Goal: Entertainment & Leisure: Browse casually

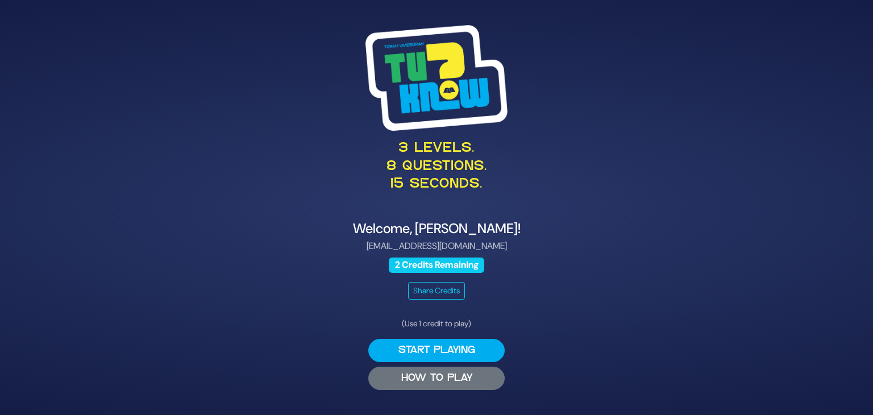
click at [435, 378] on button "HOW TO PLAY" at bounding box center [436, 378] width 136 height 23
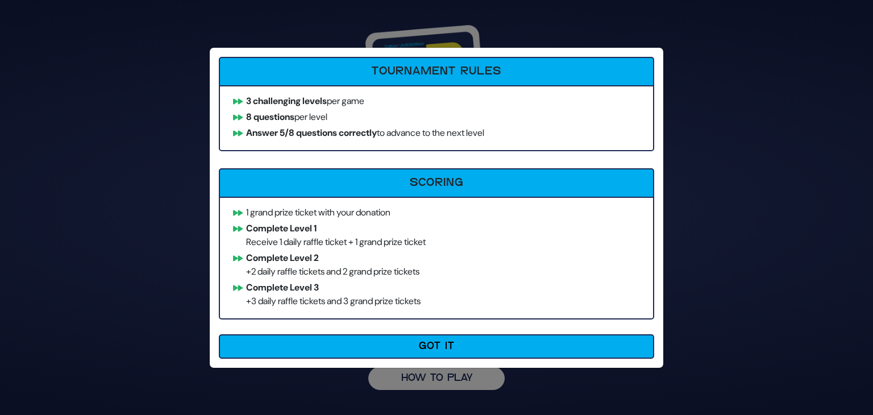
click at [845, 146] on div "How to Play Tournament Rules 3 challenging levels per game 8 questions per leve…" at bounding box center [436, 207] width 873 height 415
drag, startPoint x: 793, startPoint y: 39, endPoint x: 766, endPoint y: 128, distance: 93.3
click at [793, 39] on div "How to Play Tournament Rules 3 challenging levels per game 8 questions per leve…" at bounding box center [436, 207] width 873 height 415
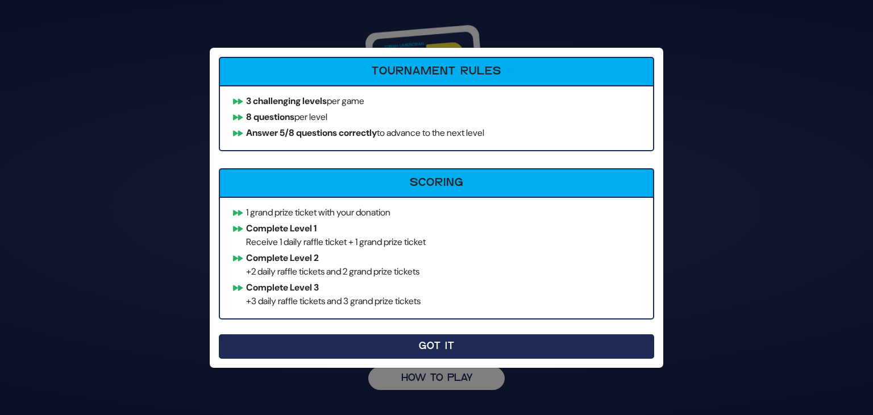
click at [410, 347] on button "Got It" at bounding box center [436, 346] width 435 height 24
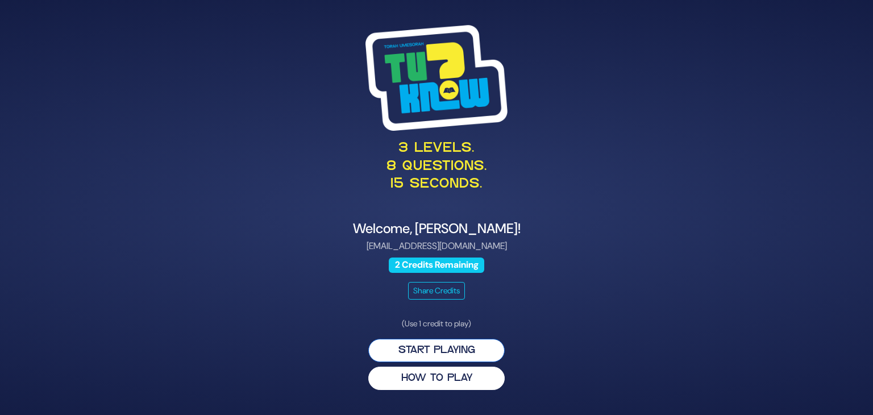
click at [425, 351] on button "Start Playing" at bounding box center [436, 350] width 136 height 23
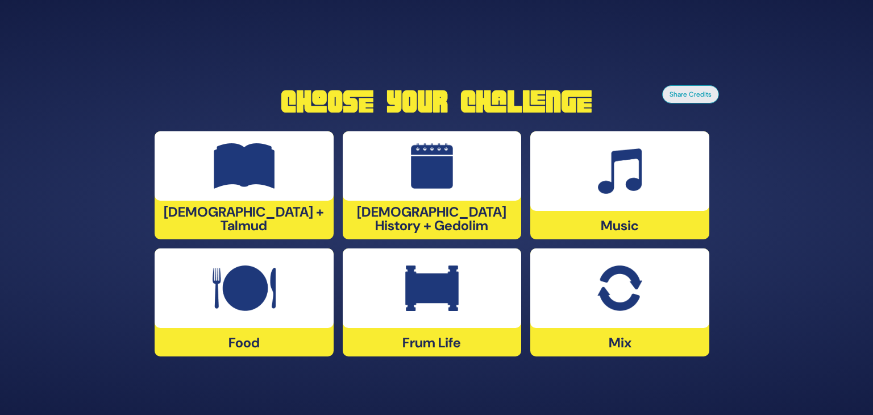
click at [621, 292] on img at bounding box center [620, 288] width 44 height 45
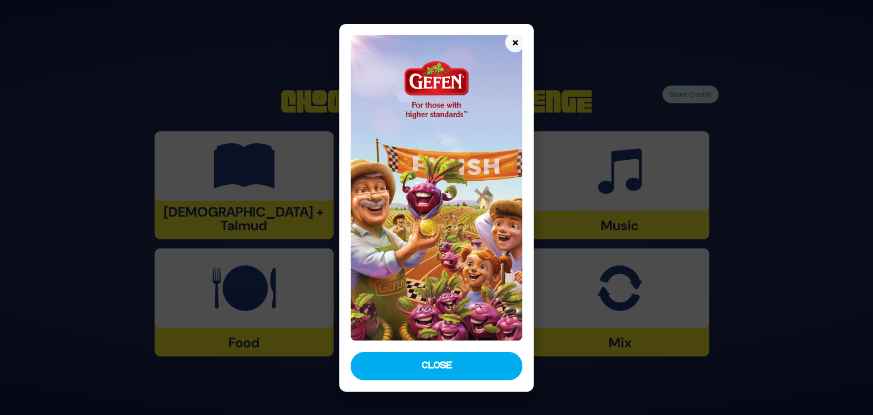
click at [511, 42] on button "×" at bounding box center [515, 42] width 20 height 20
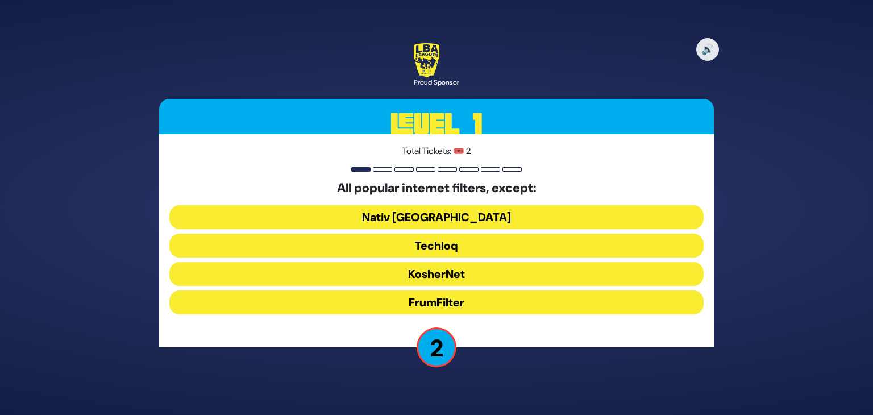
click at [403, 214] on button "Nativ USA" at bounding box center [436, 217] width 534 height 24
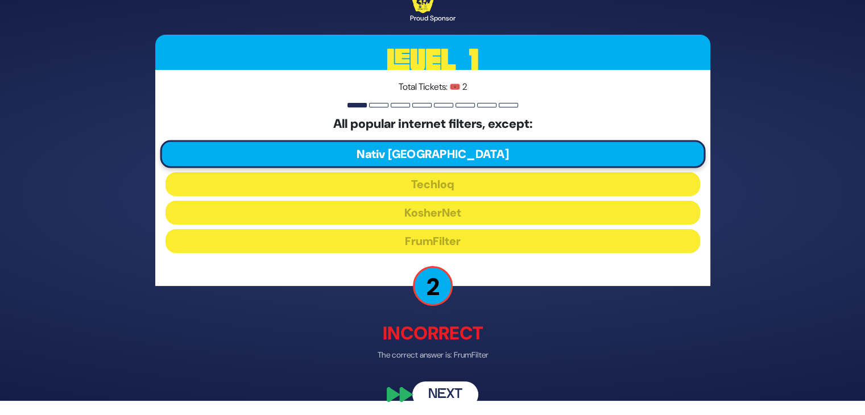
scroll to position [20, 0]
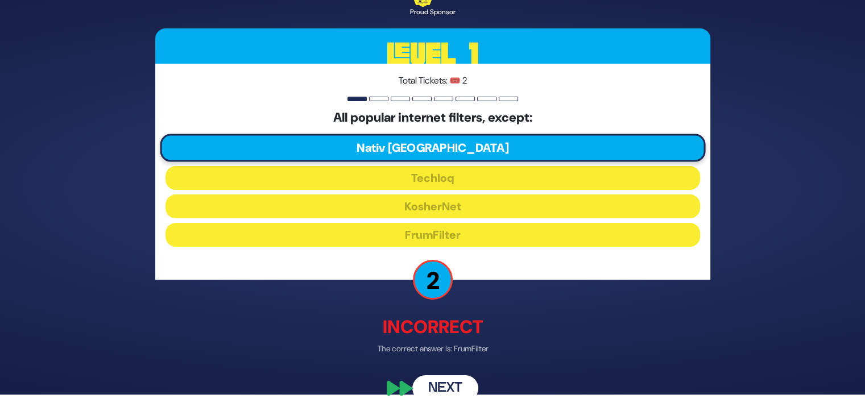
click at [453, 387] on button "Next" at bounding box center [445, 388] width 66 height 26
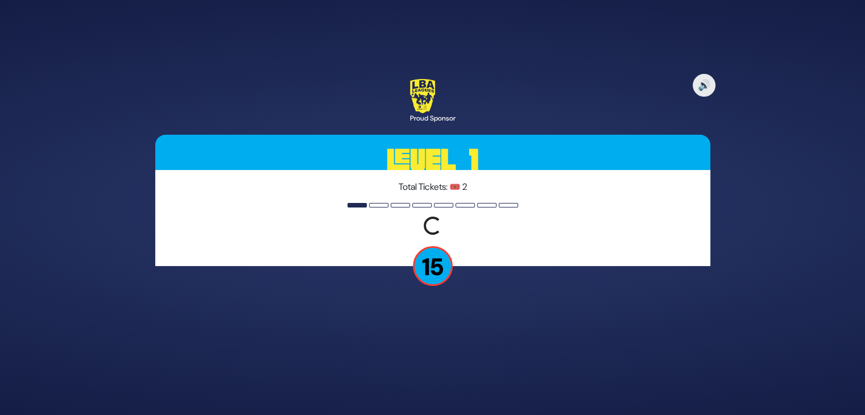
scroll to position [0, 0]
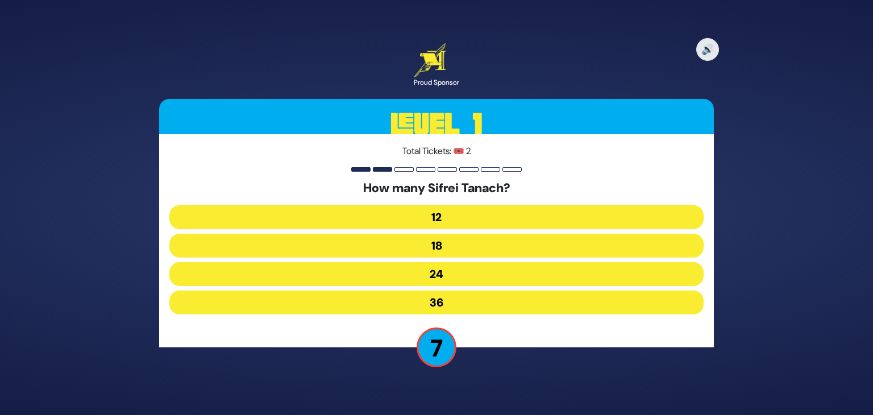
click at [459, 275] on button "24" at bounding box center [436, 274] width 534 height 24
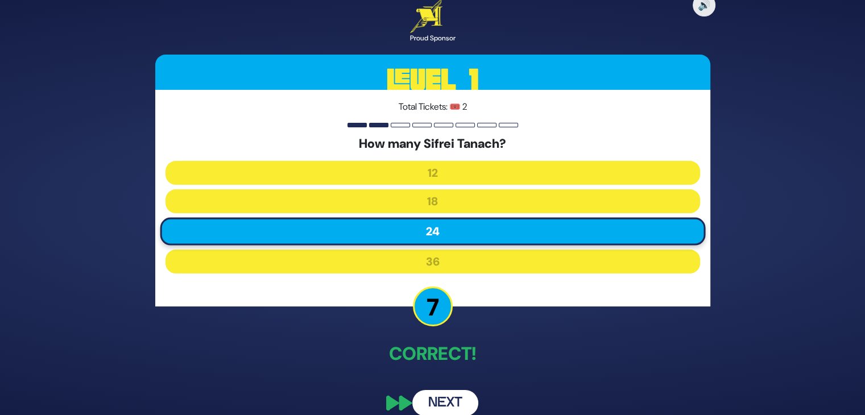
click at [455, 401] on button "Next" at bounding box center [445, 403] width 66 height 26
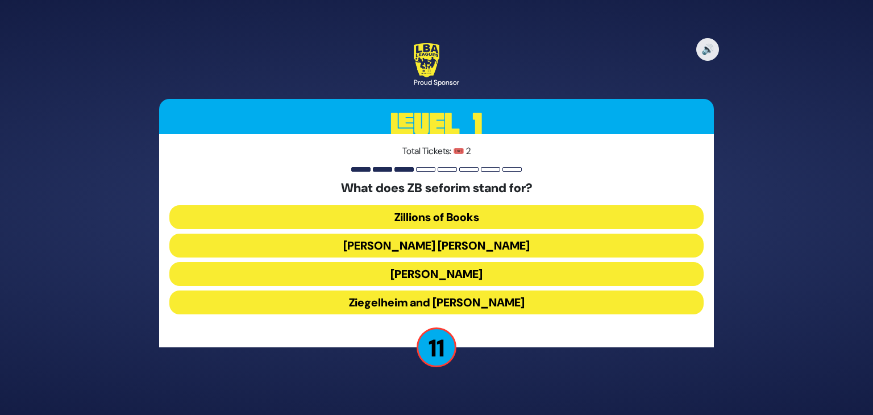
click at [457, 245] on button "Zundel Berman" at bounding box center [436, 246] width 534 height 24
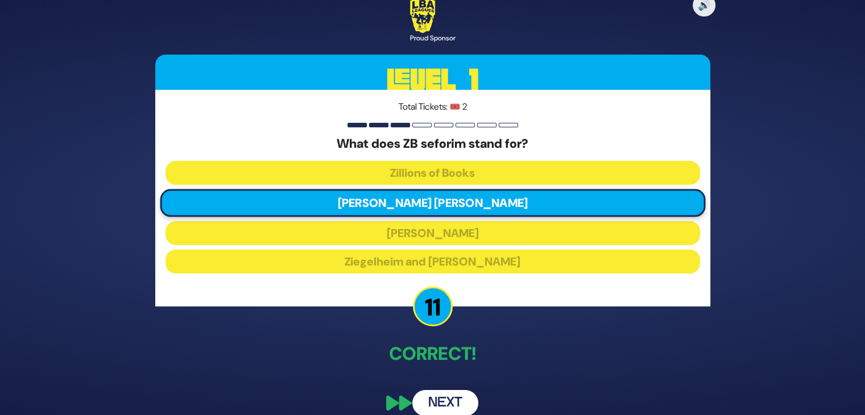
click at [455, 398] on button "Next" at bounding box center [445, 403] width 66 height 26
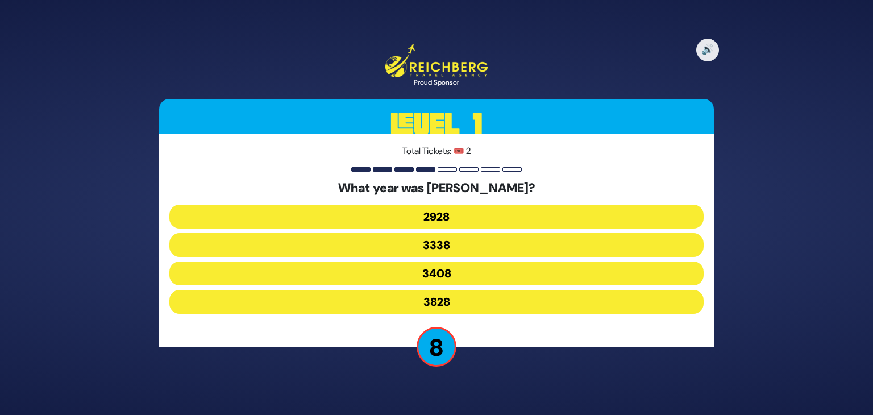
click at [476, 277] on button "3408" at bounding box center [436, 274] width 534 height 24
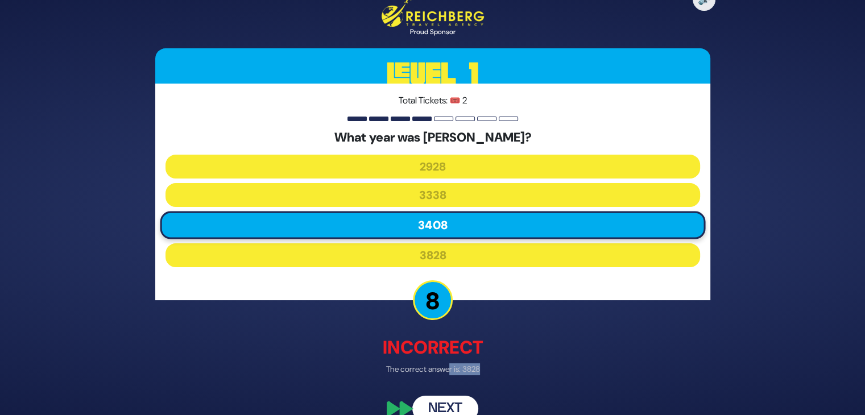
drag, startPoint x: 450, startPoint y: 376, endPoint x: 457, endPoint y: 400, distance: 24.8
click at [457, 400] on div "🔊 Proud Sponsor Level 1 Total Tickets: 🎟️ 2 What year was Churban Bayis Sheini?…" at bounding box center [433, 208] width 582 height 456
click at [455, 407] on button "Next" at bounding box center [445, 409] width 66 height 26
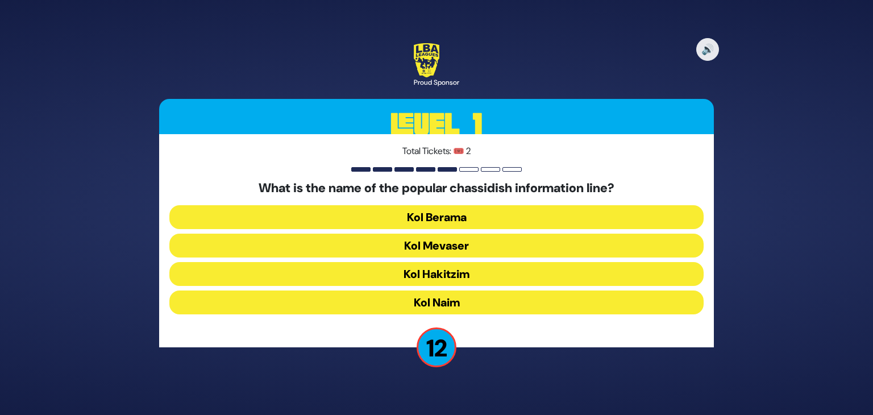
click at [474, 249] on button "Kol Mevaser" at bounding box center [436, 246] width 534 height 24
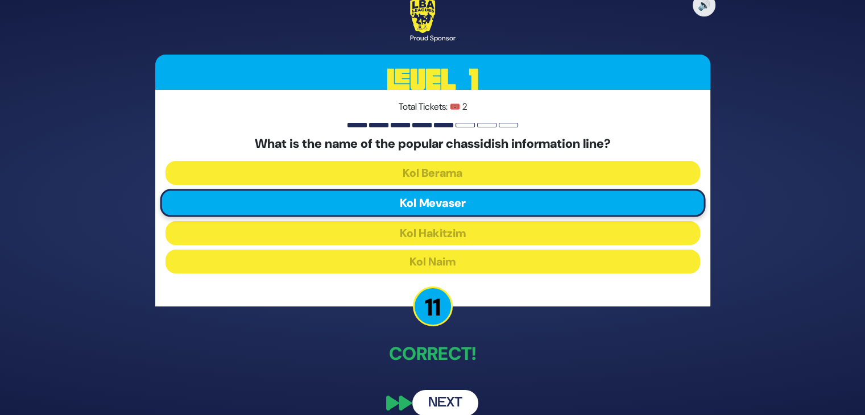
click at [459, 402] on button "Next" at bounding box center [445, 403] width 66 height 26
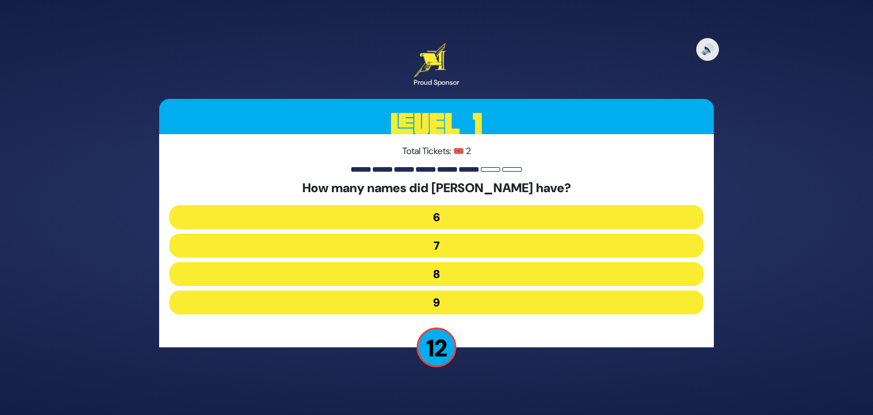
click at [458, 249] on button "7" at bounding box center [436, 246] width 534 height 24
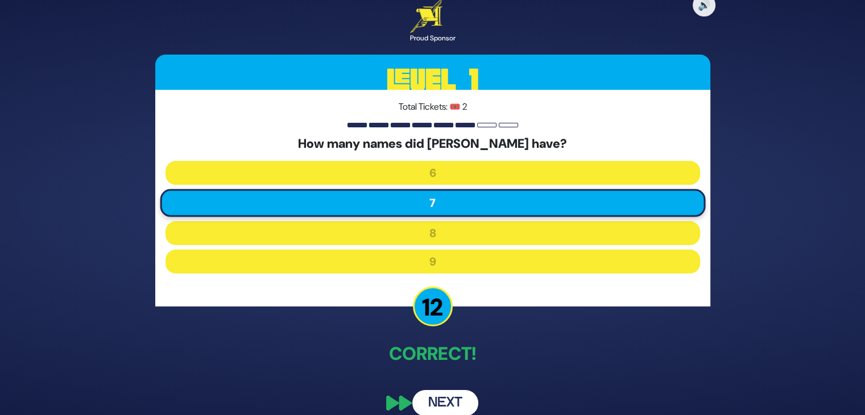
click at [453, 402] on button "Next" at bounding box center [445, 403] width 66 height 26
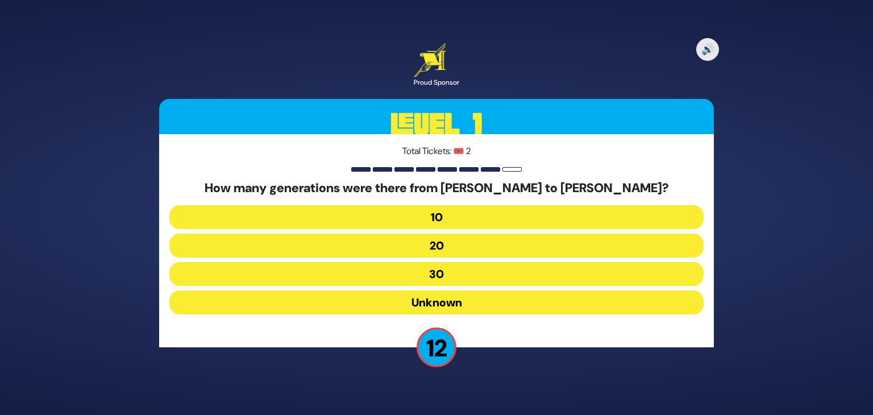
click at [469, 216] on button "10" at bounding box center [436, 217] width 534 height 24
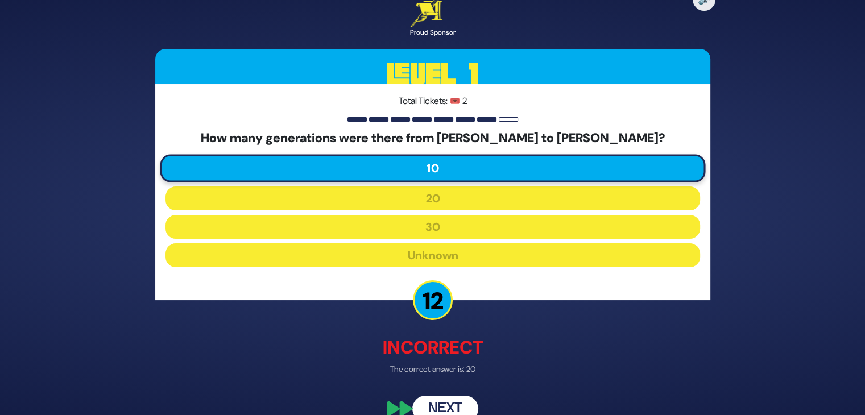
click at [449, 405] on button "Next" at bounding box center [445, 409] width 66 height 26
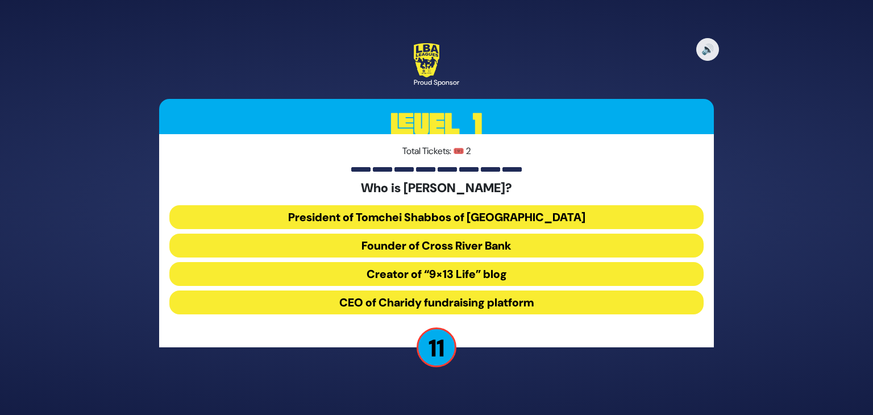
click at [391, 214] on button "President of Tomchei Shabbos of Rockland County" at bounding box center [436, 217] width 534 height 24
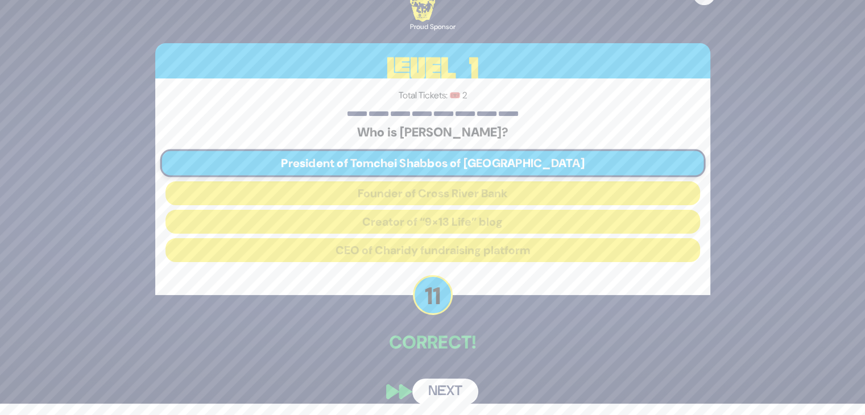
scroll to position [14, 0]
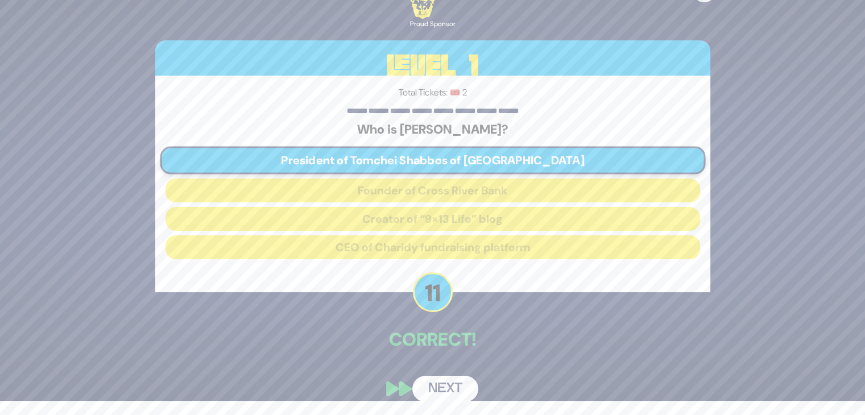
click at [455, 389] on button "Next" at bounding box center [445, 389] width 66 height 26
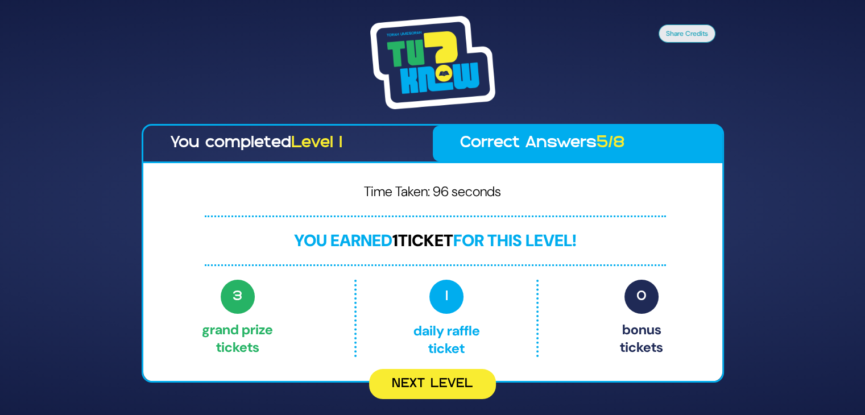
scroll to position [0, 0]
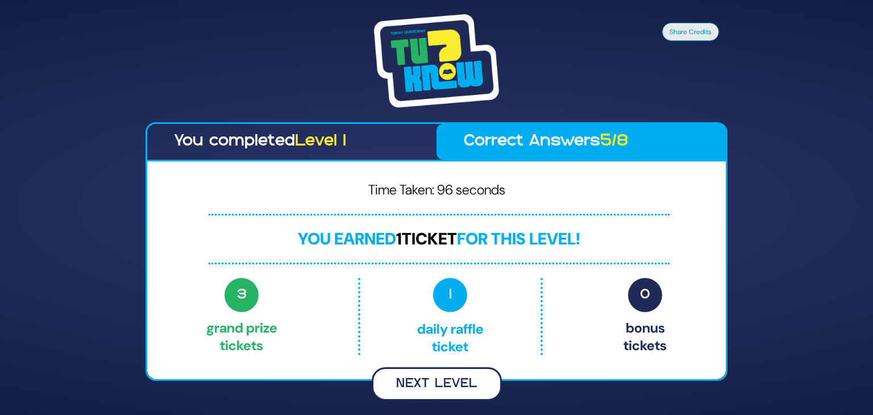
click at [438, 383] on button "Next Level" at bounding box center [437, 384] width 130 height 34
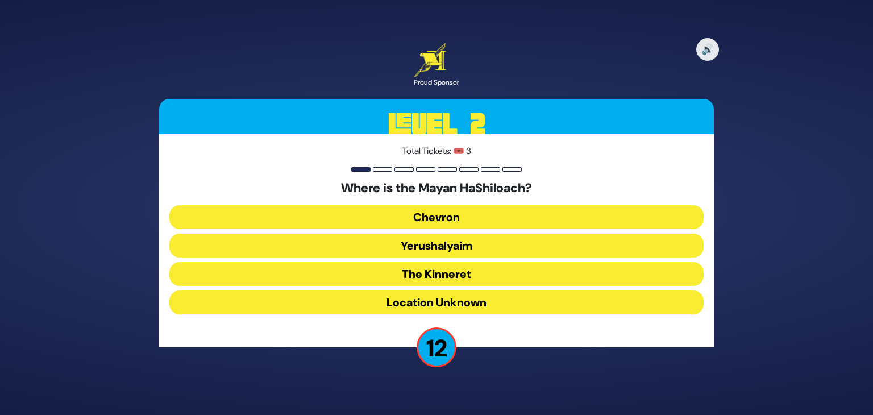
click at [442, 247] on button "Yerushalyaim" at bounding box center [436, 246] width 534 height 24
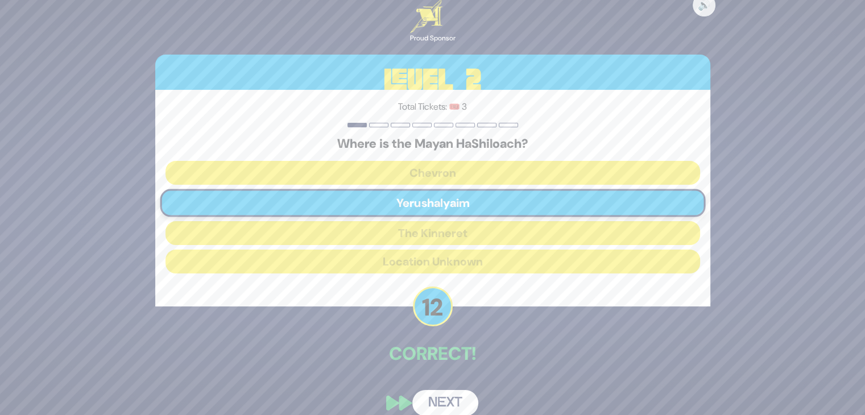
click at [458, 393] on button "Next" at bounding box center [445, 403] width 66 height 26
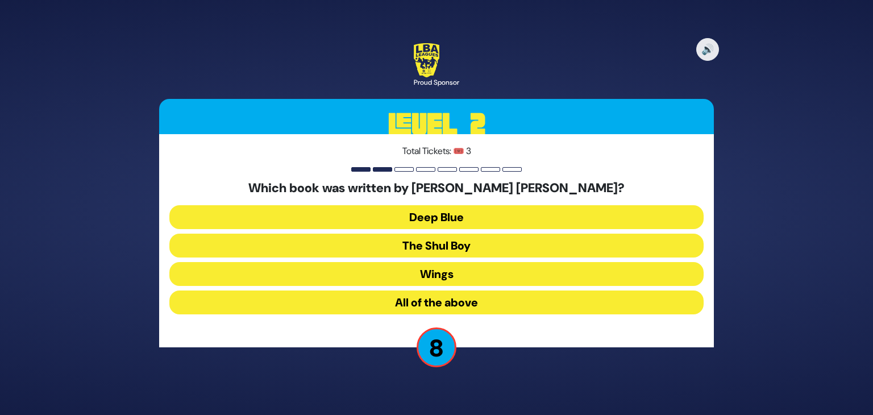
click at [337, 302] on button "All of the above" at bounding box center [436, 303] width 534 height 24
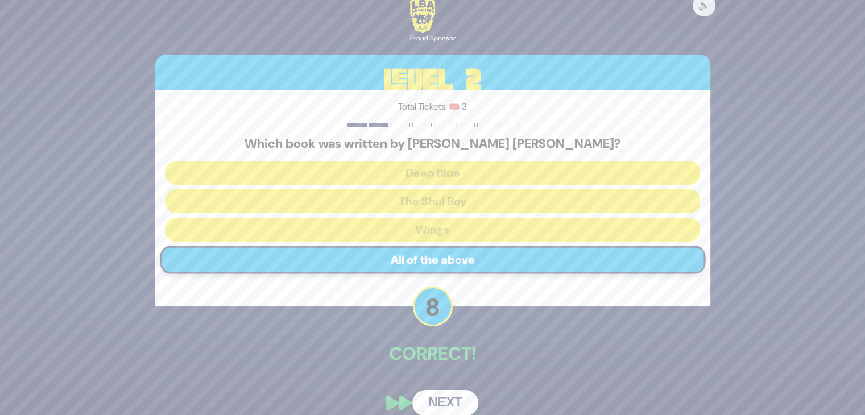
click at [440, 407] on button "Next" at bounding box center [445, 403] width 66 height 26
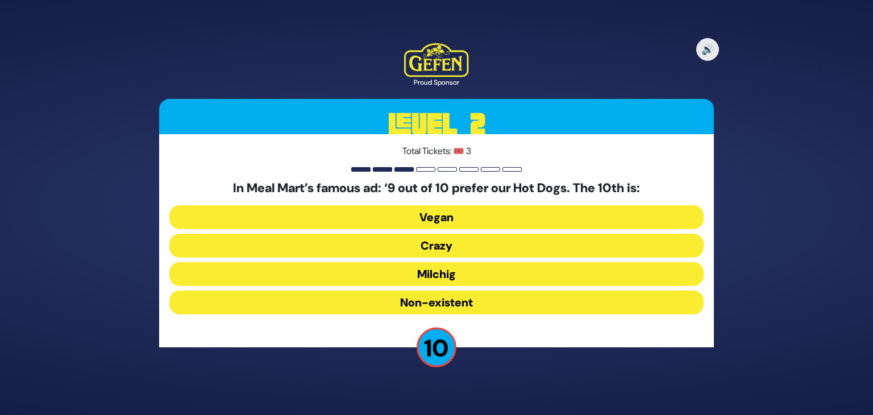
click at [405, 269] on button "Milchig" at bounding box center [436, 274] width 534 height 24
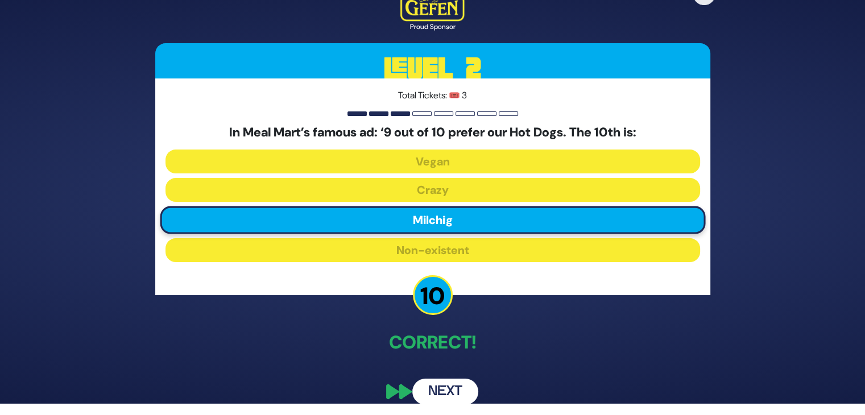
scroll to position [14, 0]
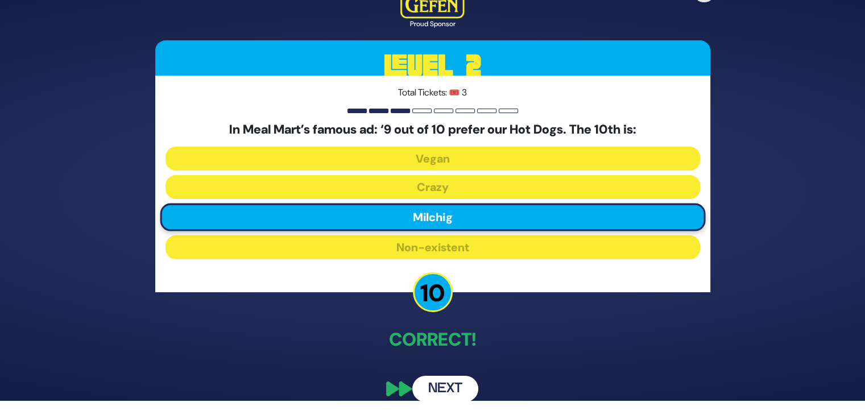
click at [437, 393] on button "Next" at bounding box center [445, 389] width 66 height 26
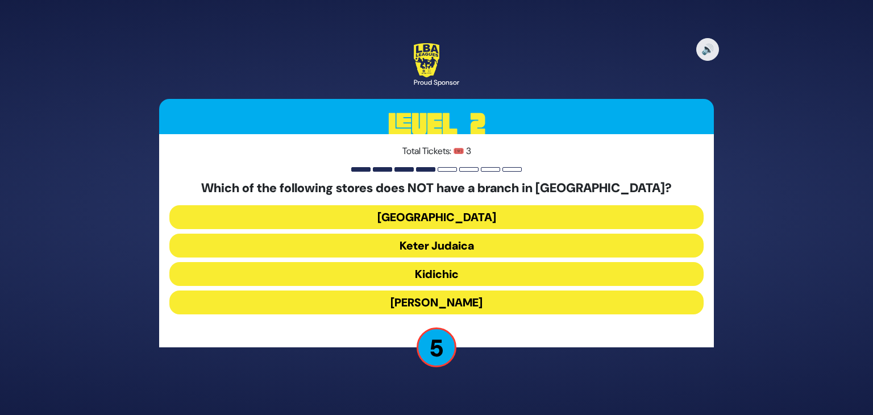
click at [400, 242] on button "Keter Judaica" at bounding box center [436, 246] width 534 height 24
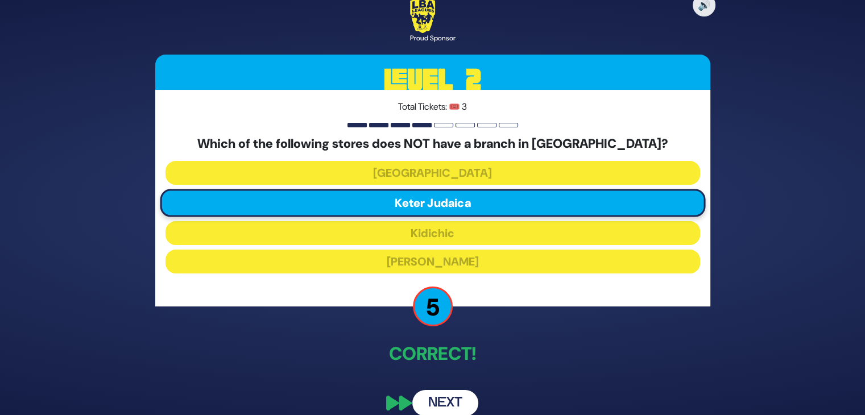
click at [450, 403] on button "Next" at bounding box center [445, 403] width 66 height 26
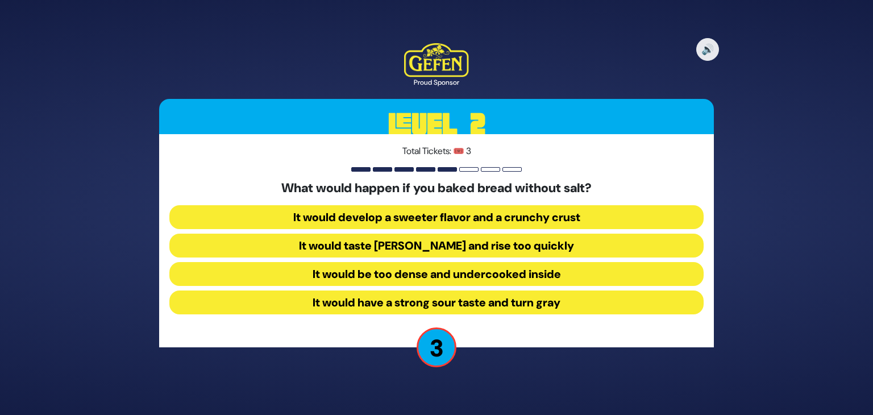
click at [300, 276] on button "It would be too dense and undercooked inside" at bounding box center [436, 274] width 534 height 24
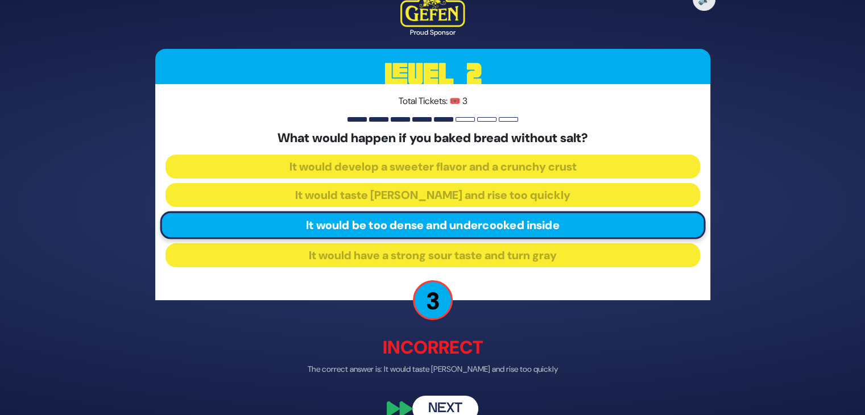
click at [450, 405] on button "Next" at bounding box center [445, 409] width 66 height 26
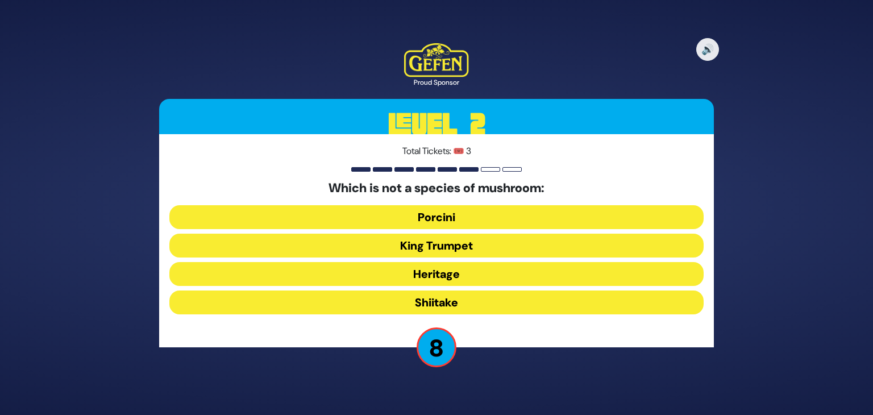
click at [318, 275] on button "Heritage" at bounding box center [436, 274] width 534 height 24
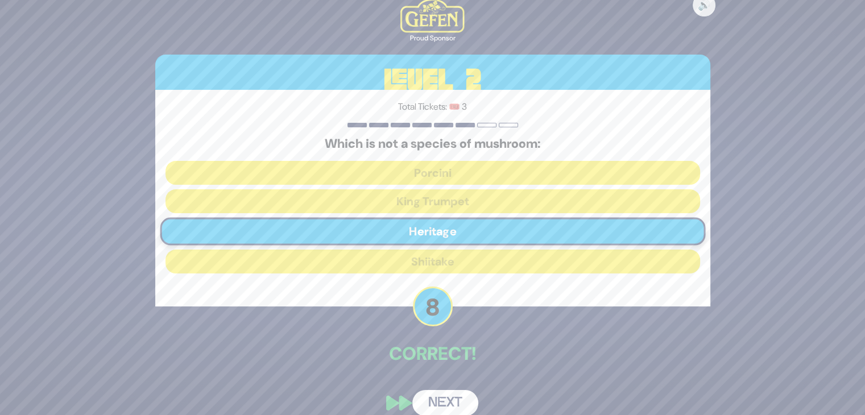
click at [451, 401] on button "Next" at bounding box center [445, 403] width 66 height 26
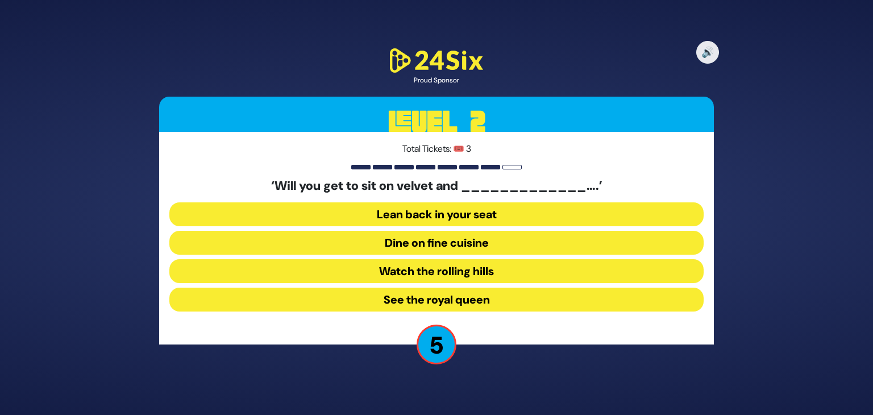
click at [375, 301] on button "See the royal queen" at bounding box center [436, 300] width 534 height 24
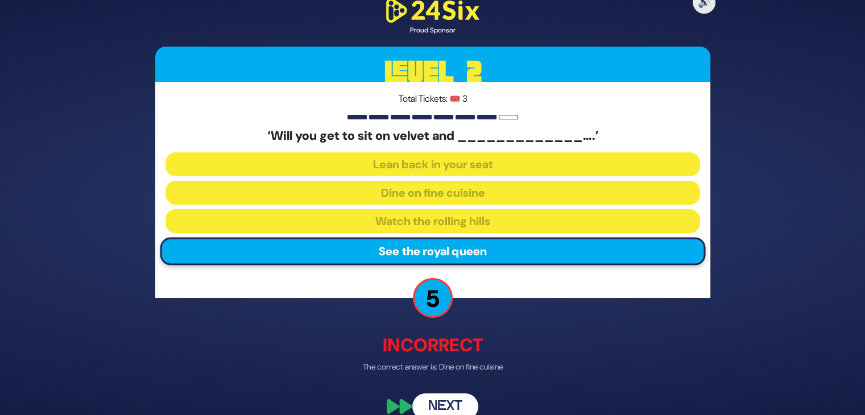
click at [444, 396] on button "Next" at bounding box center [445, 406] width 66 height 26
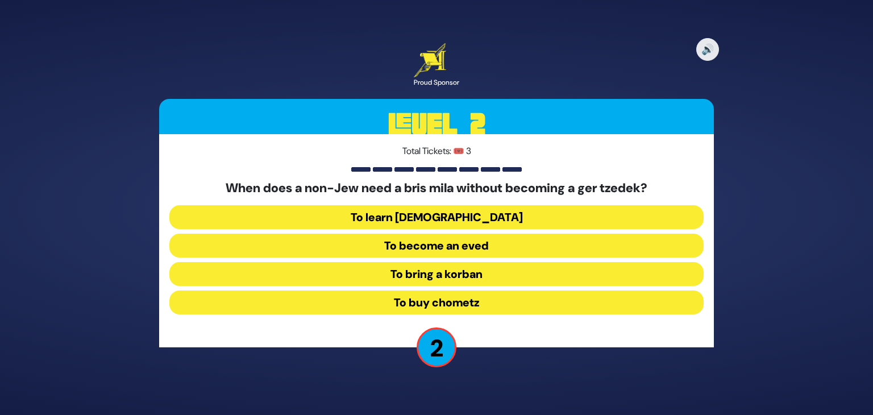
click at [331, 271] on button "To bring a korban" at bounding box center [436, 274] width 534 height 24
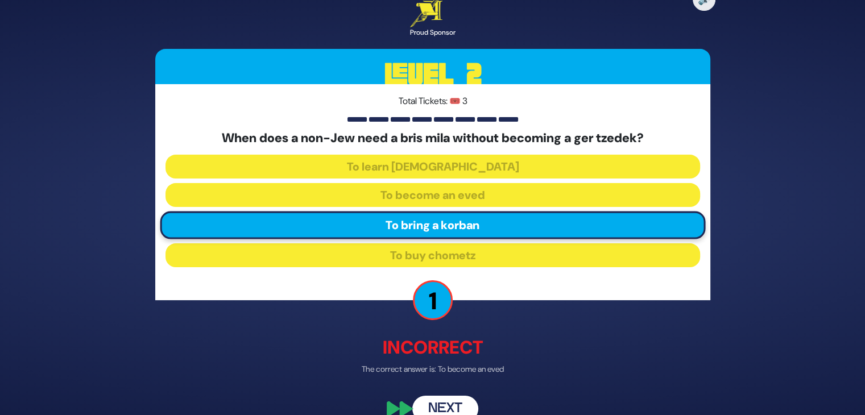
click at [442, 403] on button "Next" at bounding box center [445, 409] width 66 height 26
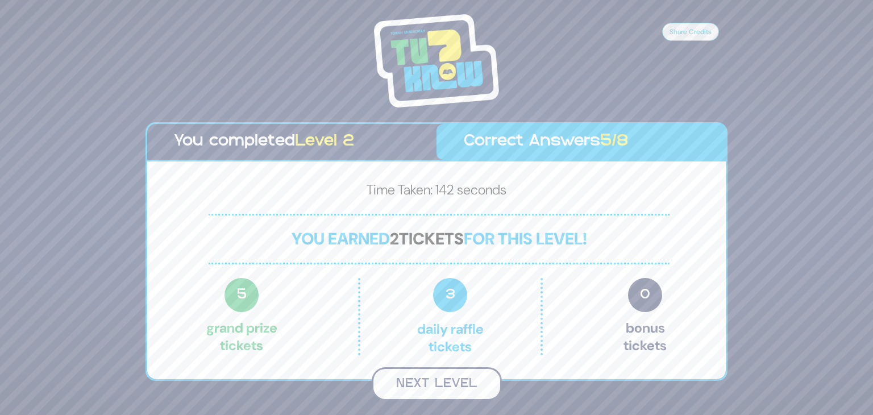
click at [437, 390] on button "Next Level" at bounding box center [437, 384] width 130 height 34
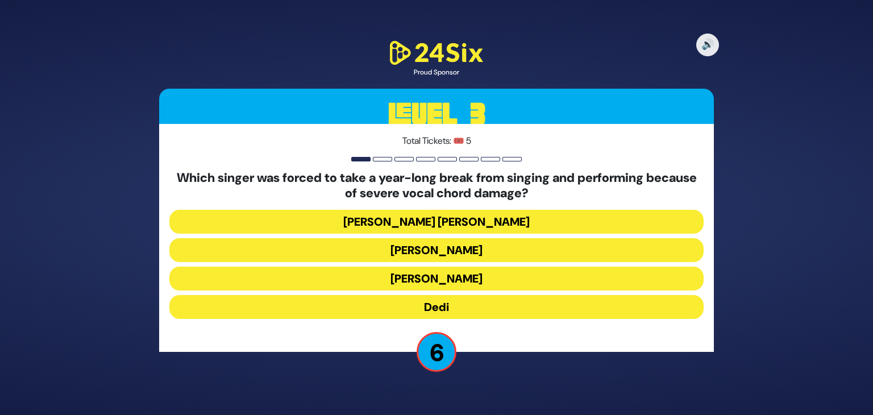
click at [472, 307] on button "Dedi" at bounding box center [436, 307] width 534 height 24
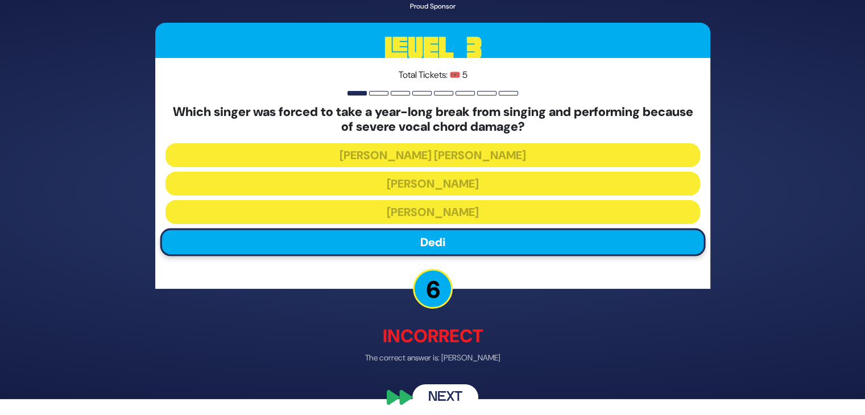
scroll to position [25, 0]
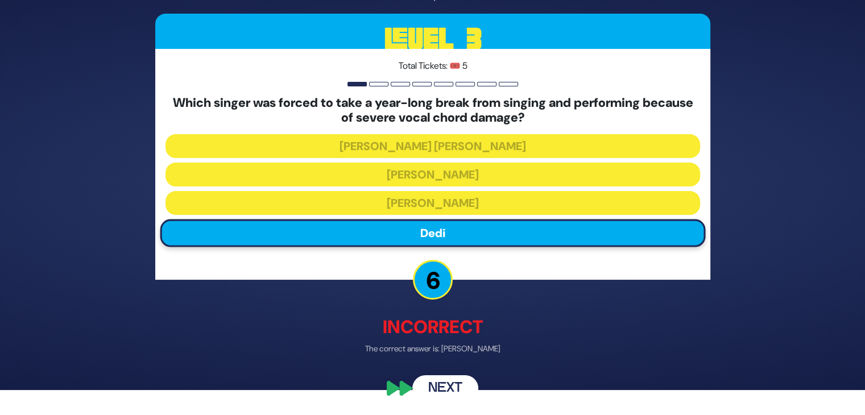
click at [441, 387] on button "Next" at bounding box center [445, 389] width 66 height 26
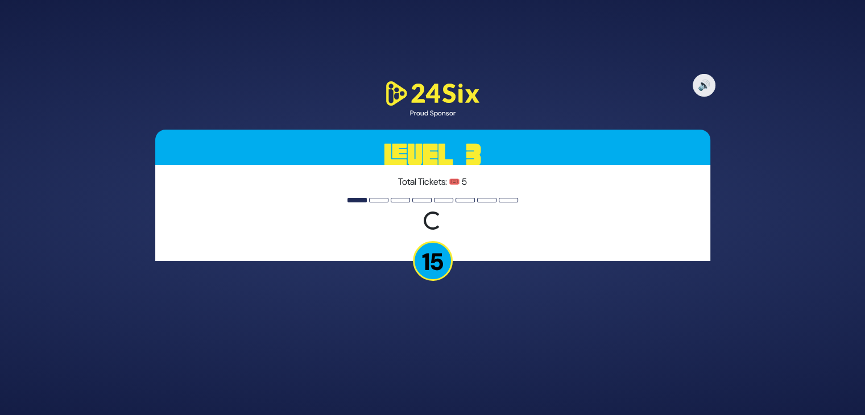
scroll to position [0, 0]
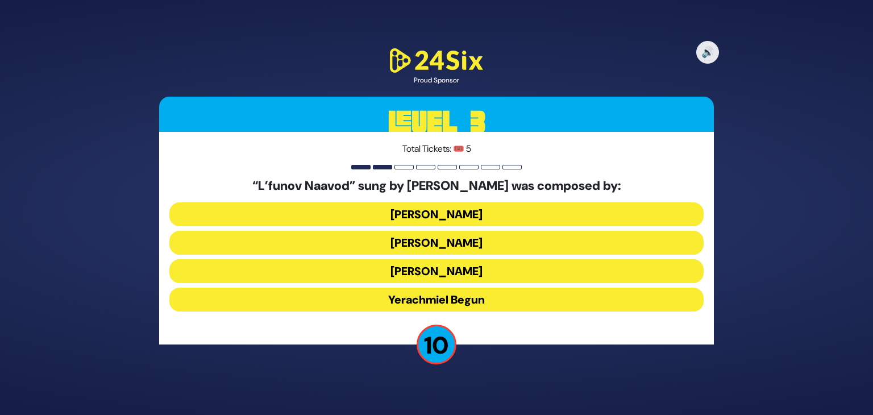
click at [476, 272] on button "Yossi Green" at bounding box center [436, 271] width 534 height 24
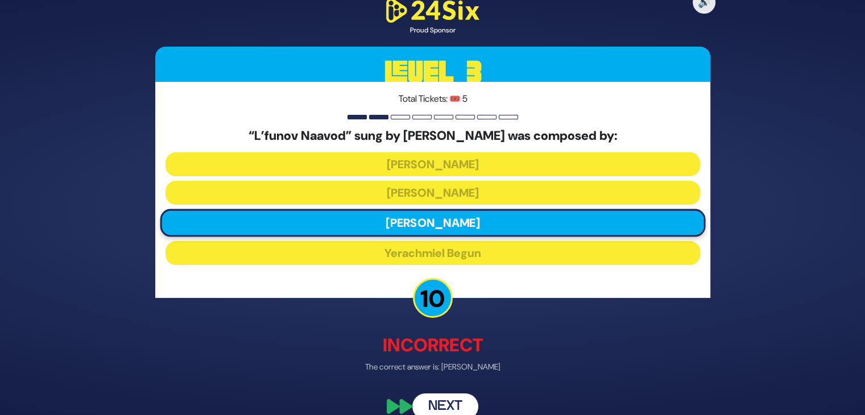
click at [448, 403] on button "Next" at bounding box center [445, 406] width 66 height 26
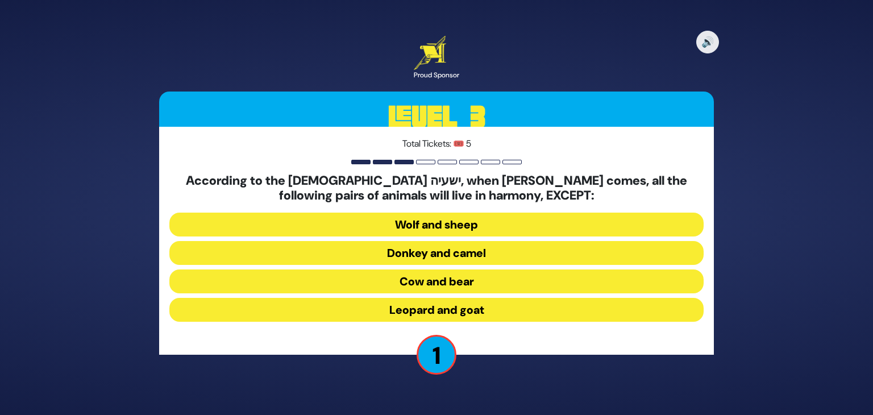
click at [296, 296] on div "According to the Navi ישעיה, when Mashiach comes, all the following pairs of an…" at bounding box center [436, 249] width 534 height 153
click at [299, 304] on button "Leopard and goat" at bounding box center [436, 310] width 534 height 24
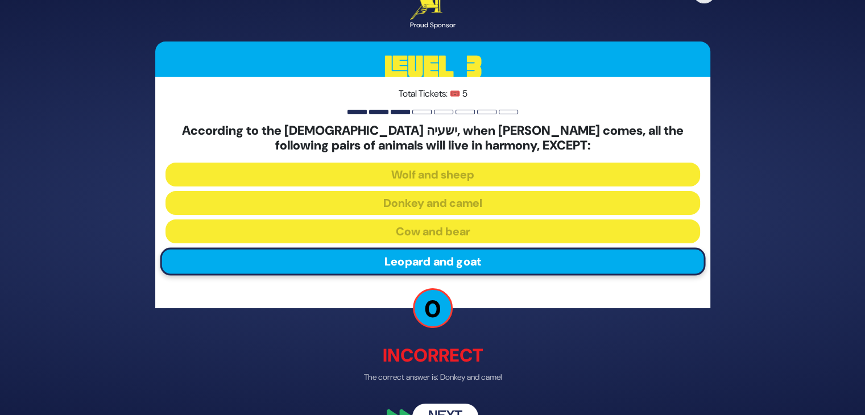
click at [450, 407] on button "Next" at bounding box center [445, 416] width 66 height 26
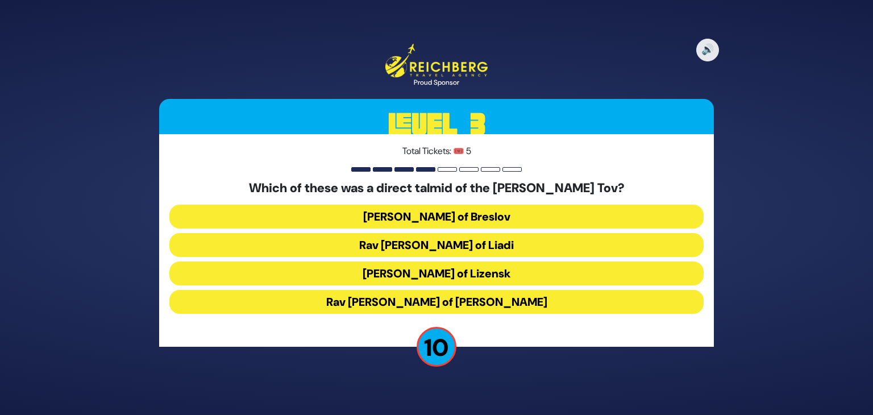
click at [352, 243] on button "Rav Shneur Zalman of Liadi" at bounding box center [436, 245] width 534 height 24
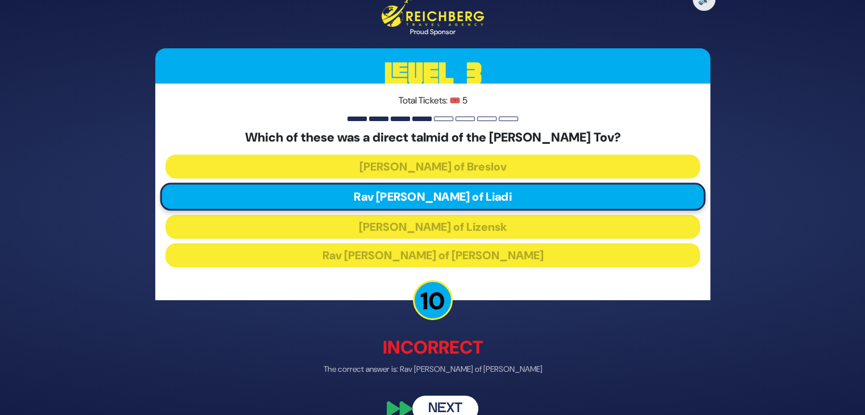
click at [450, 405] on button "Next" at bounding box center [445, 409] width 66 height 26
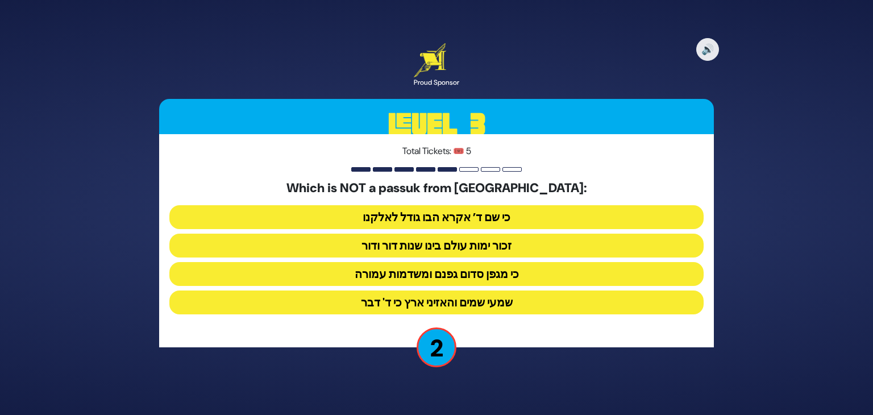
click at [348, 273] on button "כי מגפן סדום גפנם ומשדמות עמורה" at bounding box center [436, 274] width 534 height 24
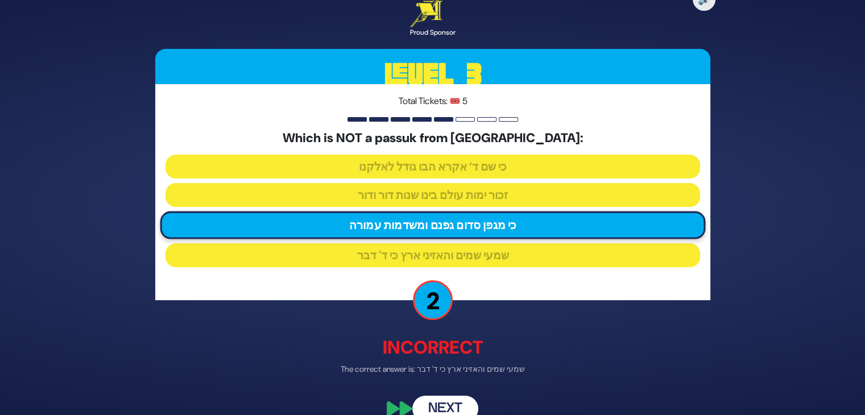
click at [457, 405] on button "Next" at bounding box center [445, 409] width 66 height 26
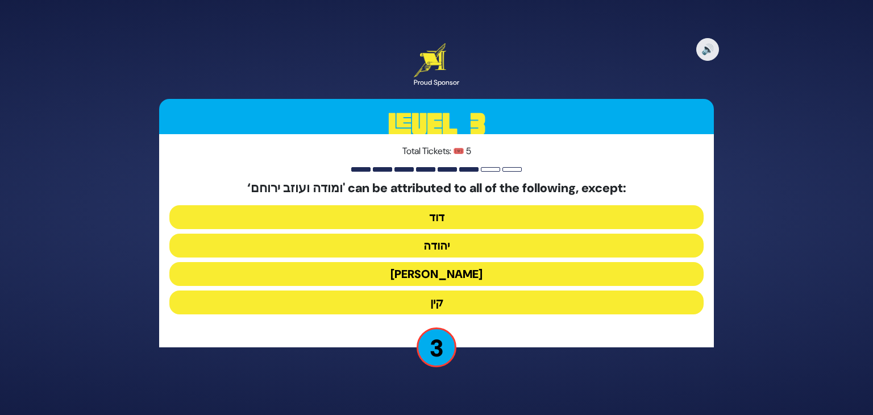
click at [393, 304] on button "קין" at bounding box center [436, 303] width 534 height 24
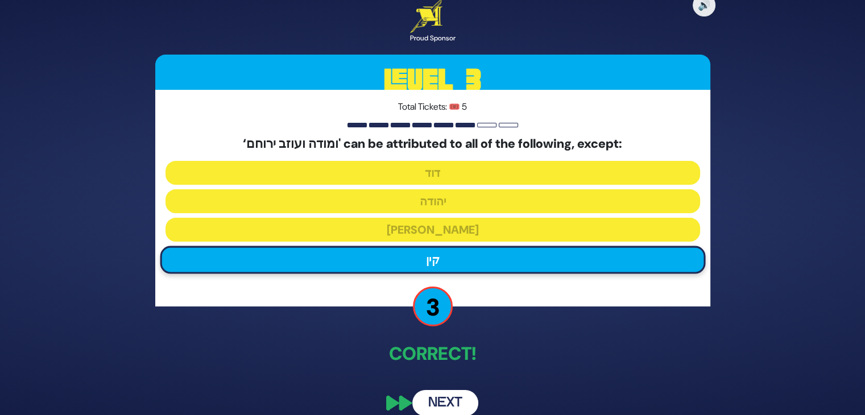
click at [463, 401] on button "Next" at bounding box center [445, 403] width 66 height 26
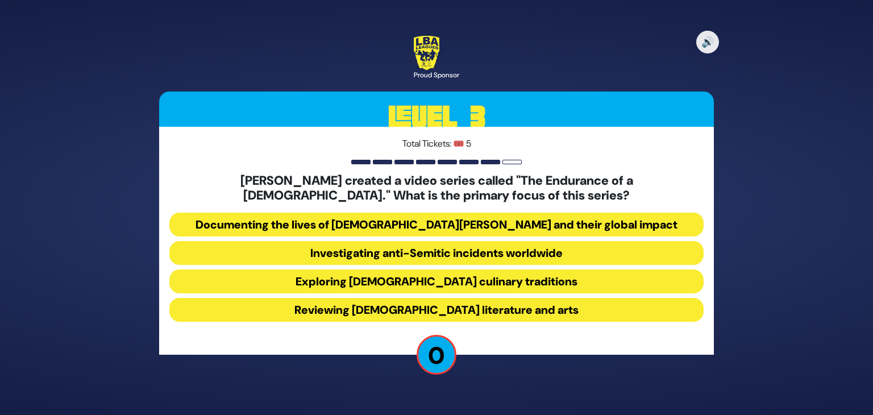
click at [364, 255] on button "Investigating anti-Semitic incidents worldwide" at bounding box center [436, 253] width 534 height 24
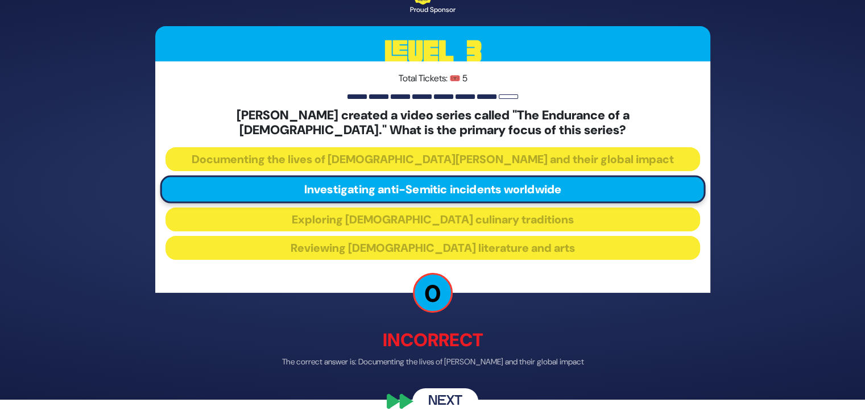
scroll to position [27, 0]
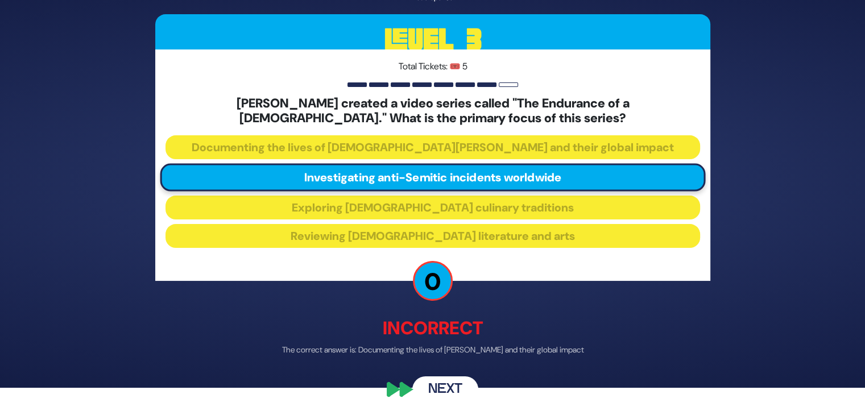
click at [446, 388] on button "Next" at bounding box center [445, 389] width 66 height 26
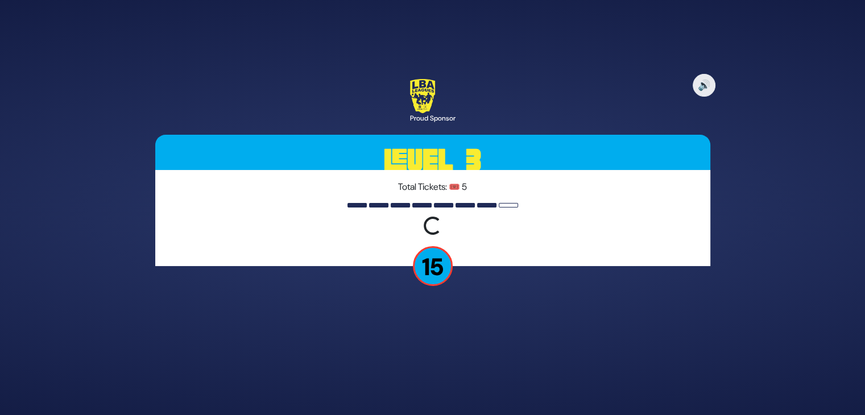
scroll to position [0, 0]
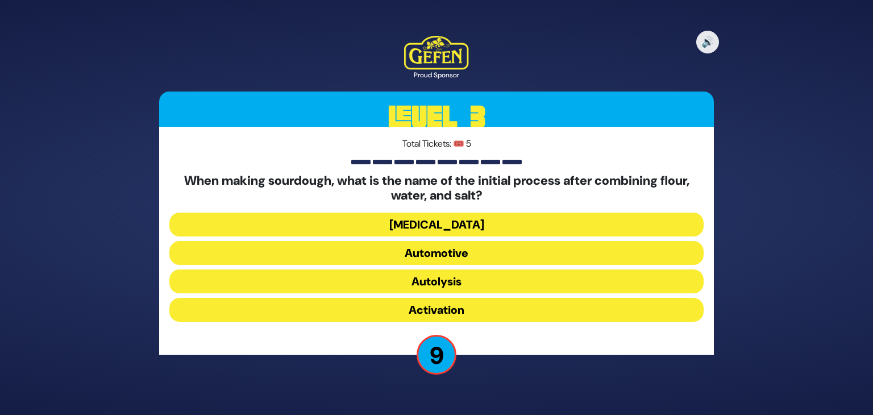
click at [347, 310] on button "Activation" at bounding box center [436, 310] width 534 height 24
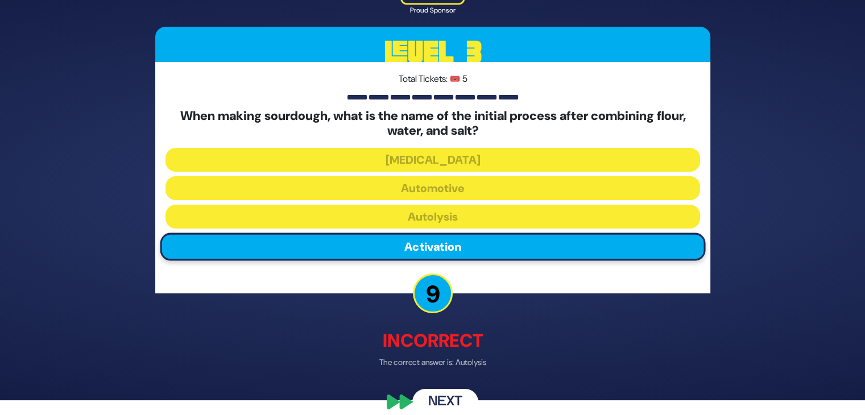
scroll to position [27, 0]
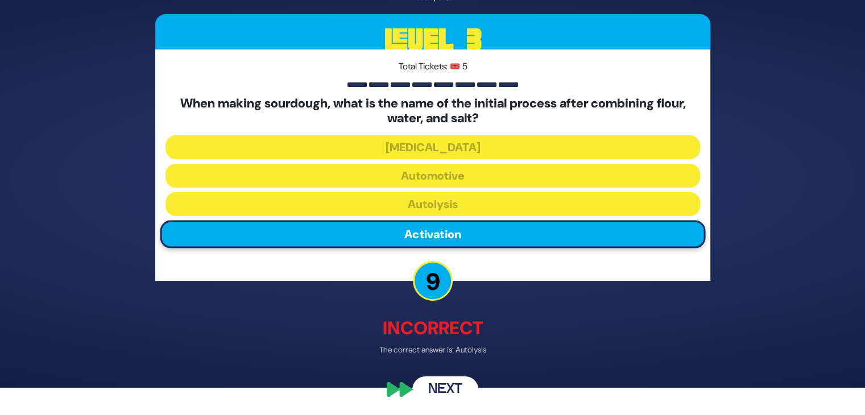
click at [439, 383] on button "Next" at bounding box center [445, 389] width 66 height 26
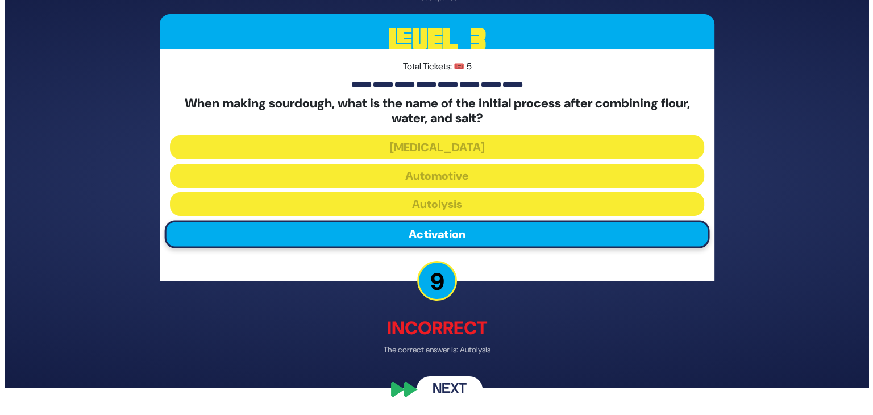
scroll to position [0, 0]
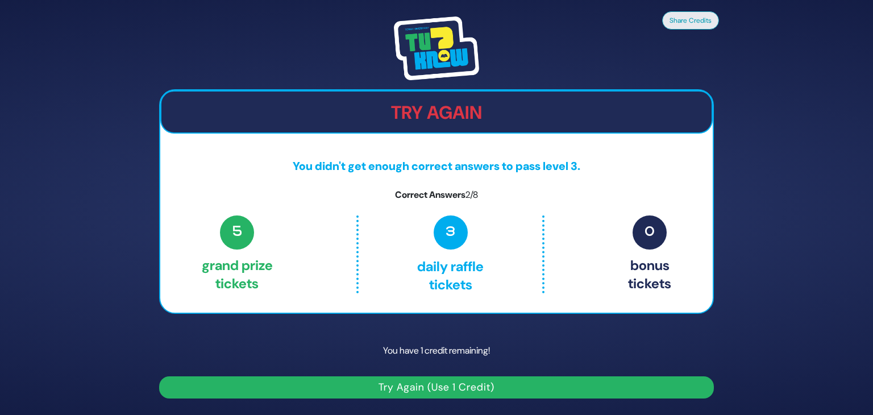
click at [458, 391] on button "Try Again (Use 1 Credit)" at bounding box center [436, 387] width 555 height 22
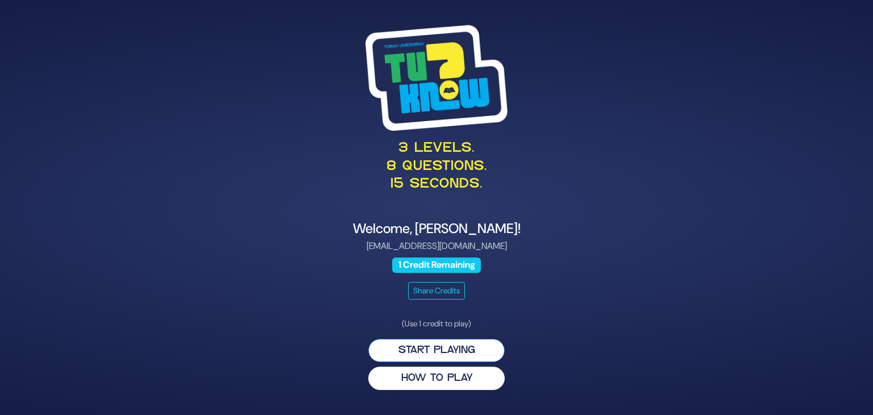
click at [471, 348] on button "Start Playing" at bounding box center [436, 350] width 136 height 23
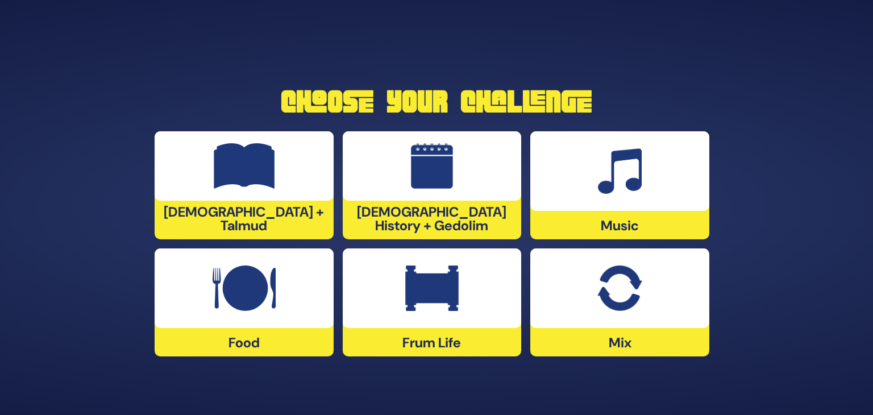
click at [446, 292] on img at bounding box center [431, 288] width 53 height 45
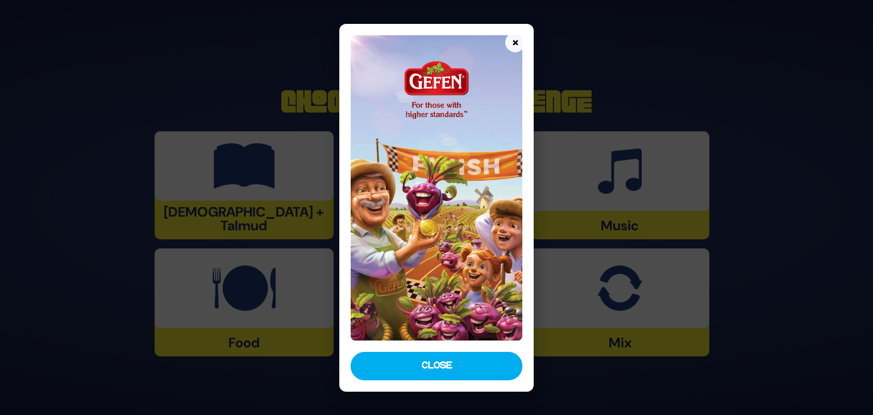
click at [512, 47] on button "×" at bounding box center [515, 42] width 20 height 20
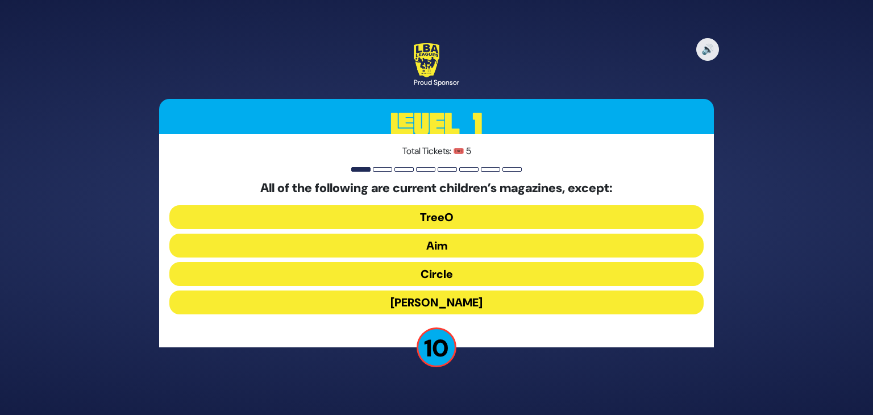
click at [400, 303] on button "Mishpacha Jr." at bounding box center [436, 303] width 534 height 24
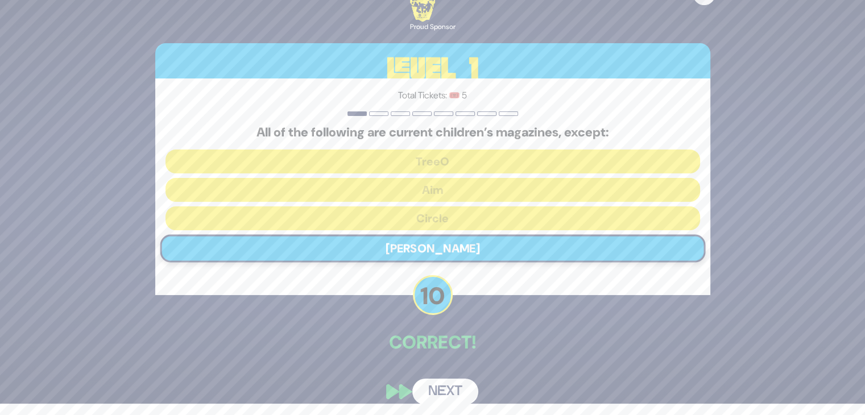
scroll to position [14, 0]
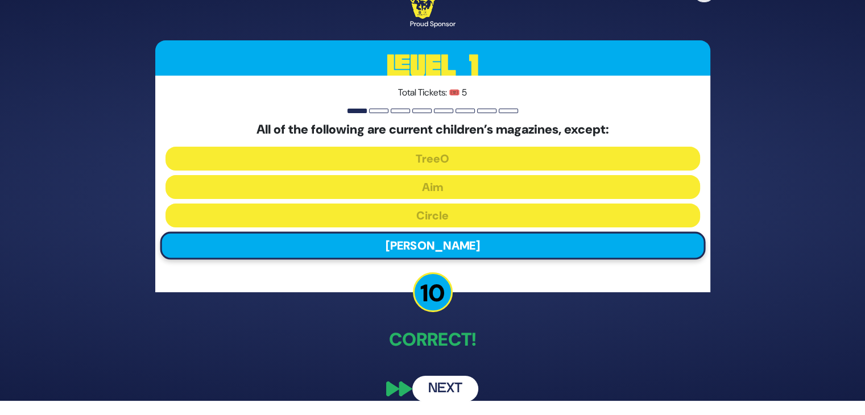
click at [436, 386] on button "Next" at bounding box center [445, 389] width 66 height 26
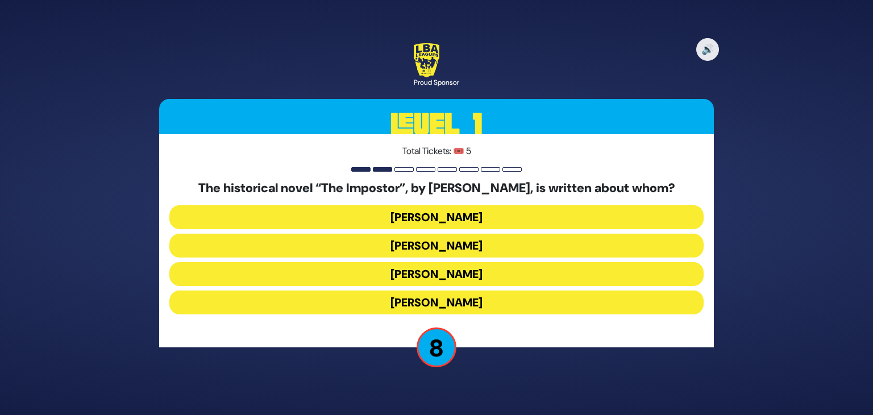
click at [288, 267] on button "Shabbesai Tzvi" at bounding box center [436, 274] width 534 height 24
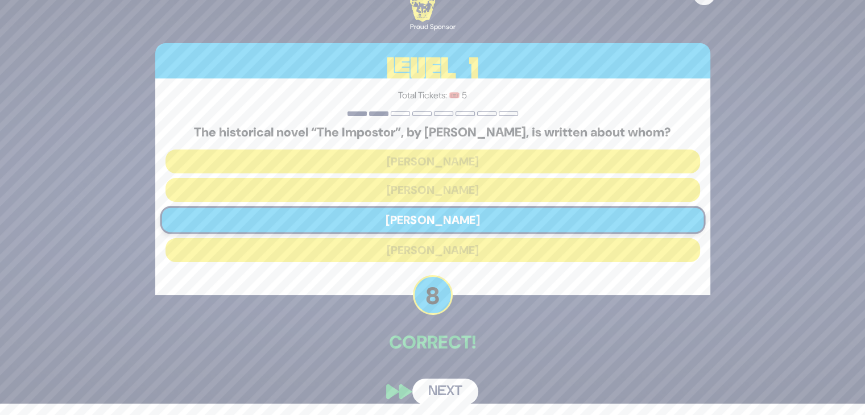
scroll to position [14, 0]
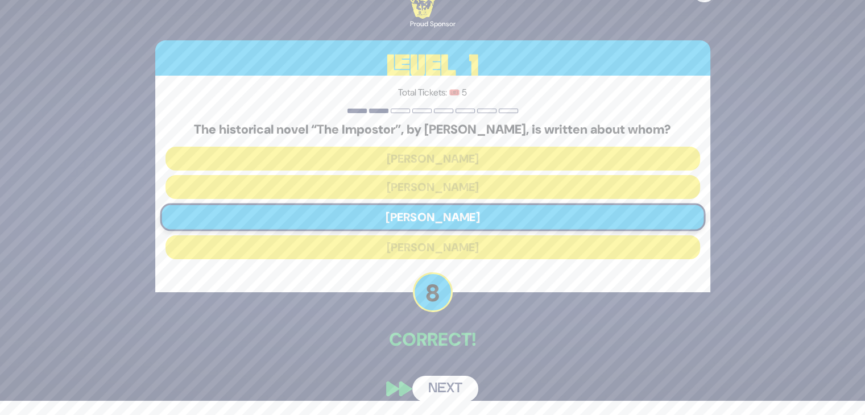
click at [434, 389] on button "Next" at bounding box center [445, 389] width 66 height 26
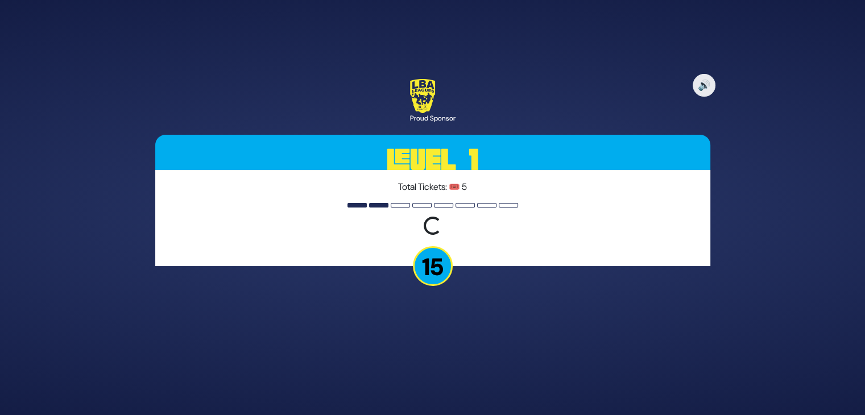
scroll to position [0, 0]
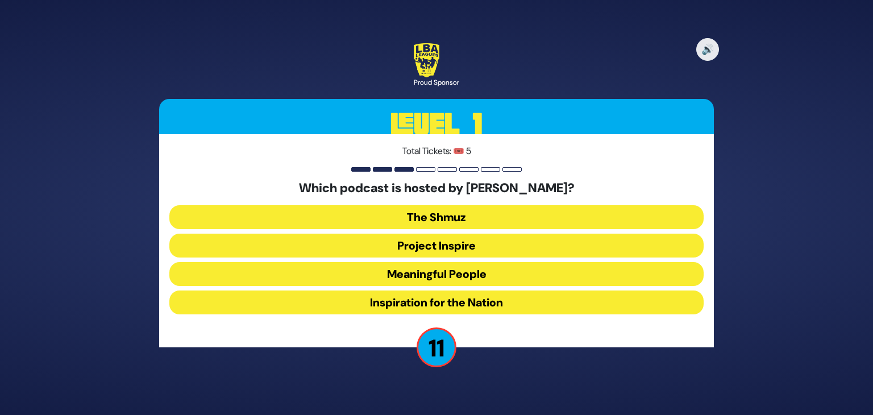
click at [384, 277] on button "Meaningful People" at bounding box center [436, 274] width 534 height 24
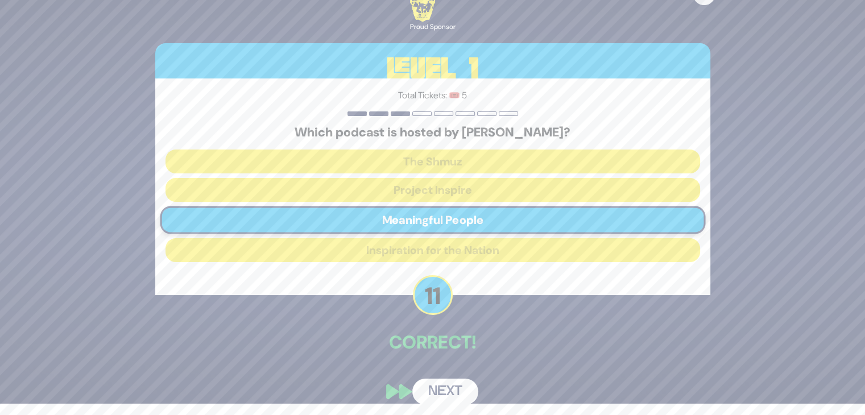
scroll to position [14, 0]
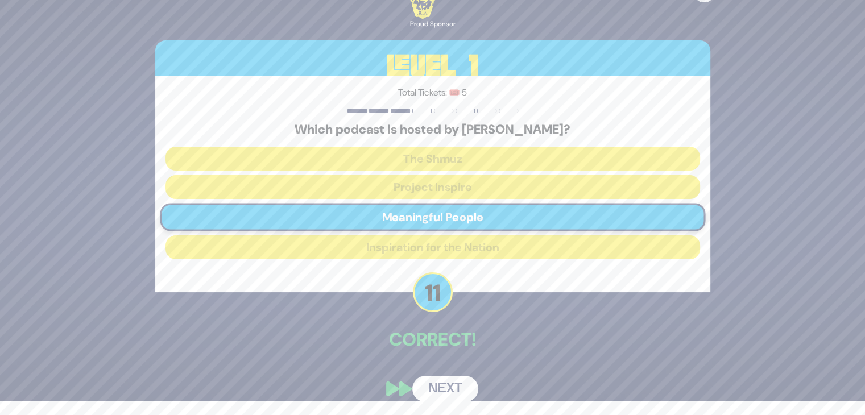
click at [443, 384] on button "Next" at bounding box center [445, 389] width 66 height 26
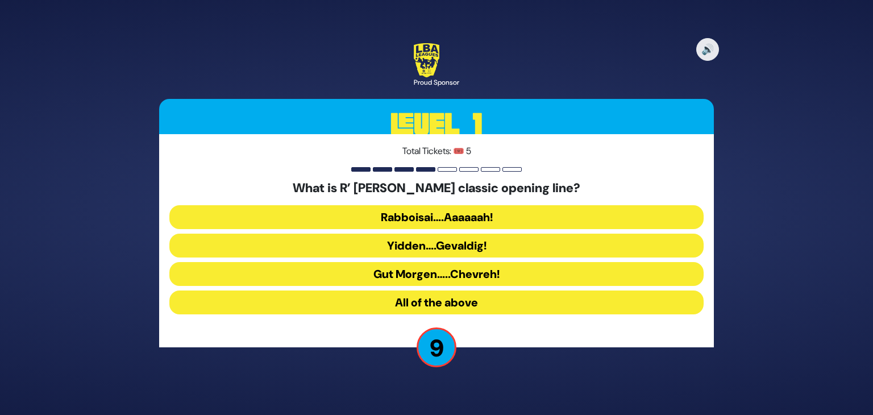
click at [367, 211] on button "Rabboisai….Aaaaaah!" at bounding box center [436, 217] width 534 height 24
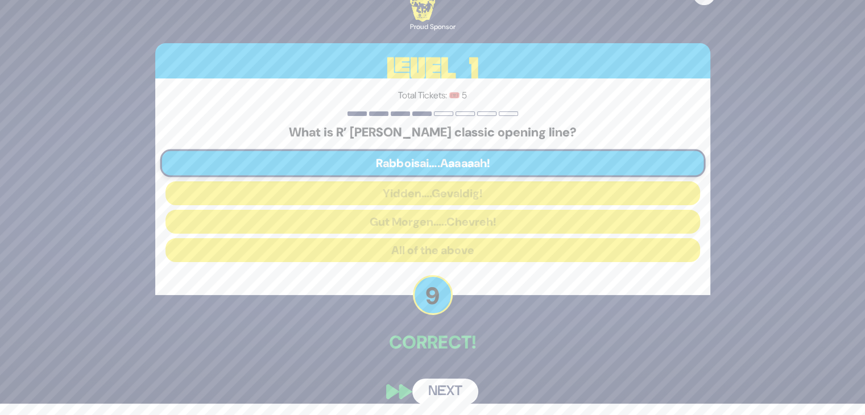
scroll to position [14, 0]
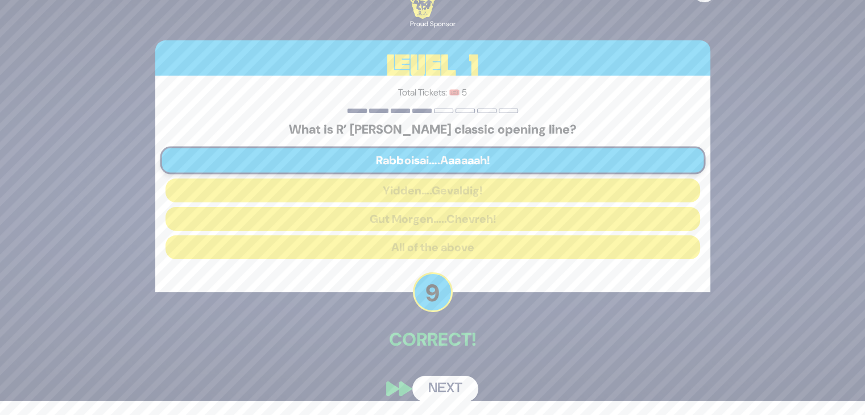
click at [455, 384] on button "Next" at bounding box center [445, 389] width 66 height 26
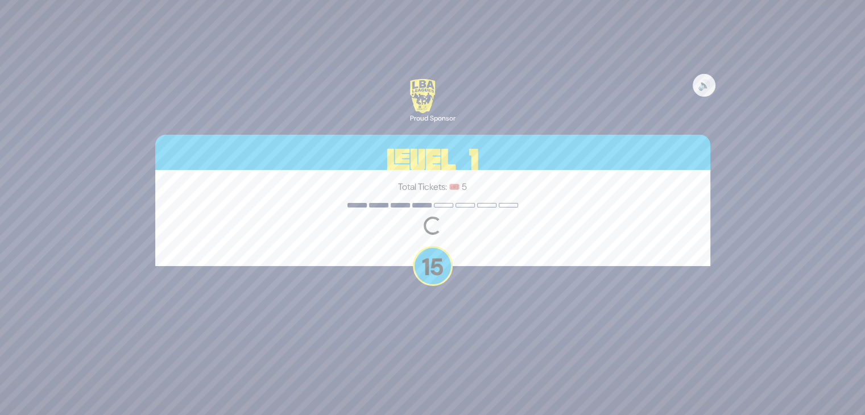
scroll to position [0, 0]
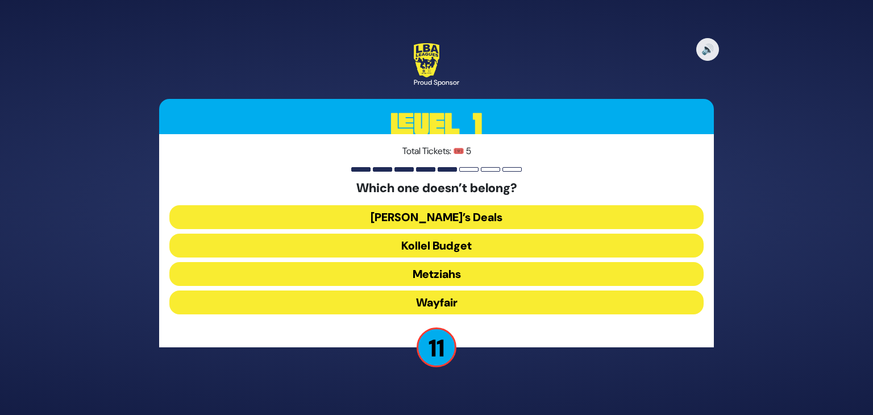
click at [351, 305] on button "Wayfair" at bounding box center [436, 303] width 534 height 24
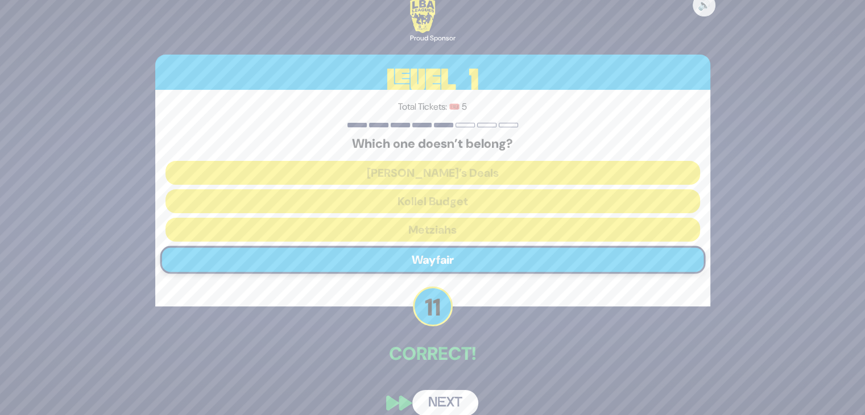
click at [441, 403] on button "Next" at bounding box center [445, 403] width 66 height 26
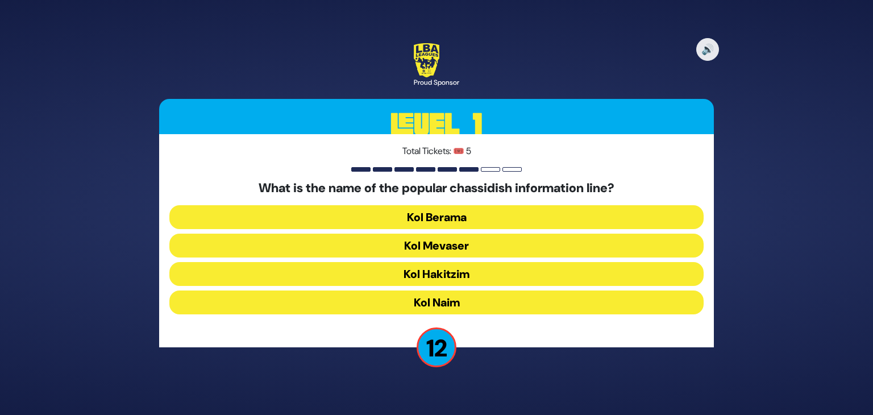
click at [359, 247] on button "Kol Mevaser" at bounding box center [436, 246] width 534 height 24
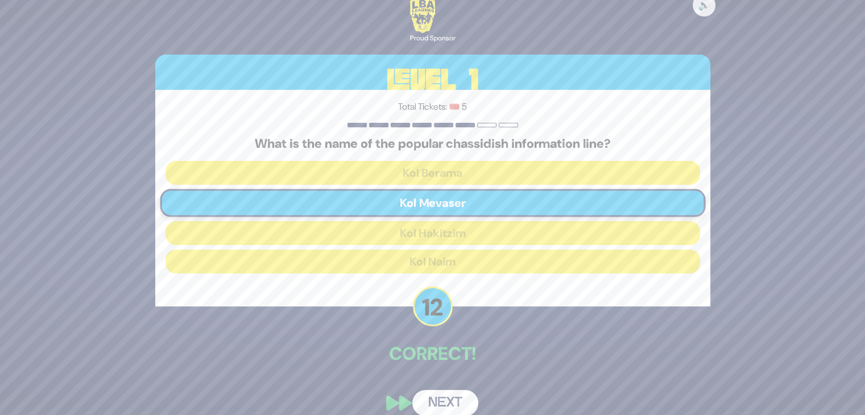
click at [433, 399] on button "Next" at bounding box center [445, 403] width 66 height 26
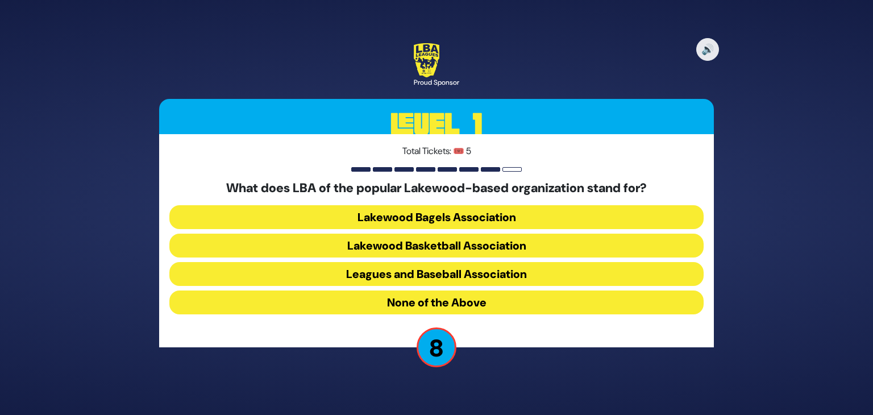
click at [463, 242] on button "Lakewood Basketball Association" at bounding box center [436, 246] width 534 height 24
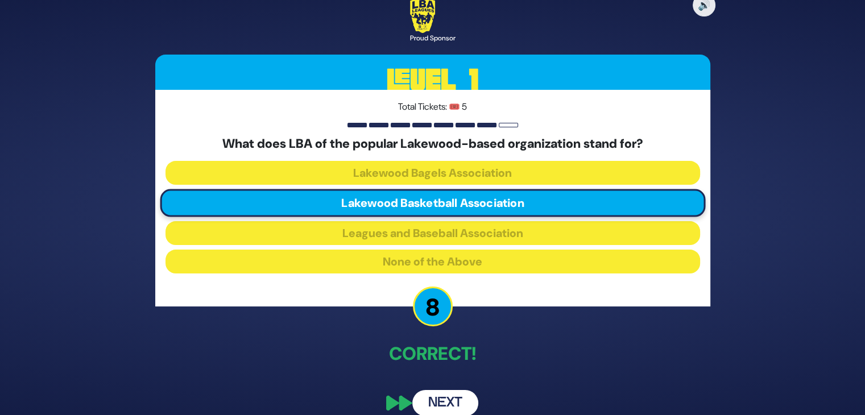
click at [450, 403] on button "Next" at bounding box center [445, 403] width 66 height 26
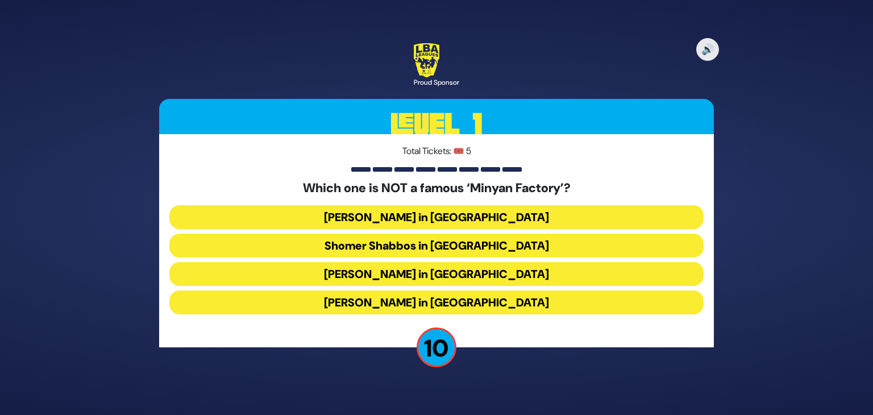
click at [512, 306] on button "Bais Dovid in Lakewood" at bounding box center [436, 303] width 534 height 24
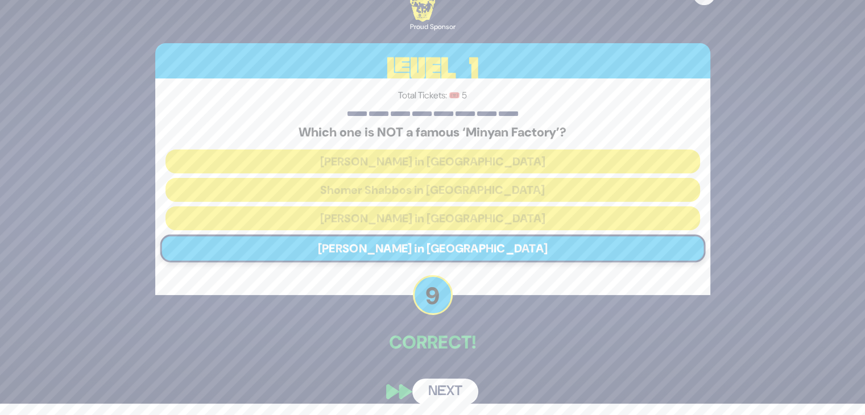
scroll to position [14, 0]
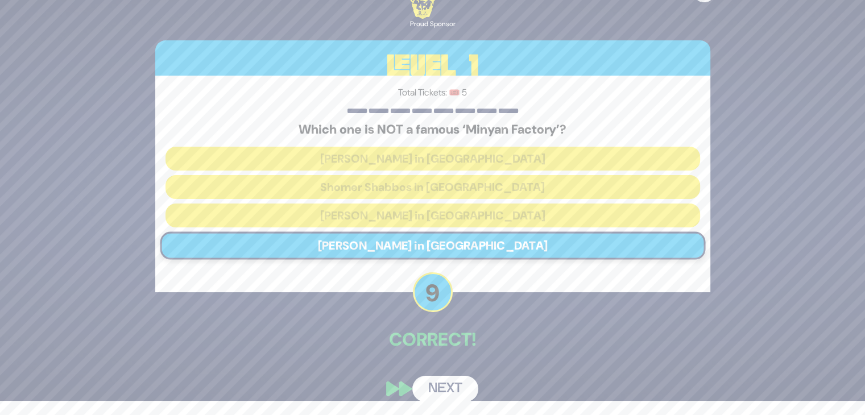
click at [450, 390] on button "Next" at bounding box center [445, 389] width 66 height 26
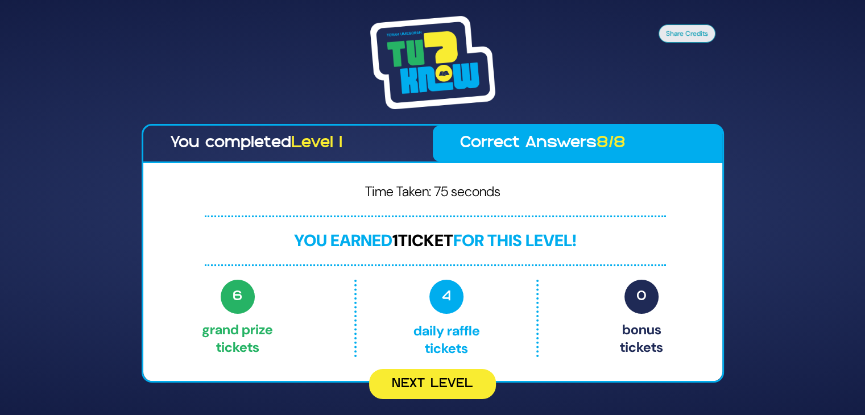
scroll to position [0, 0]
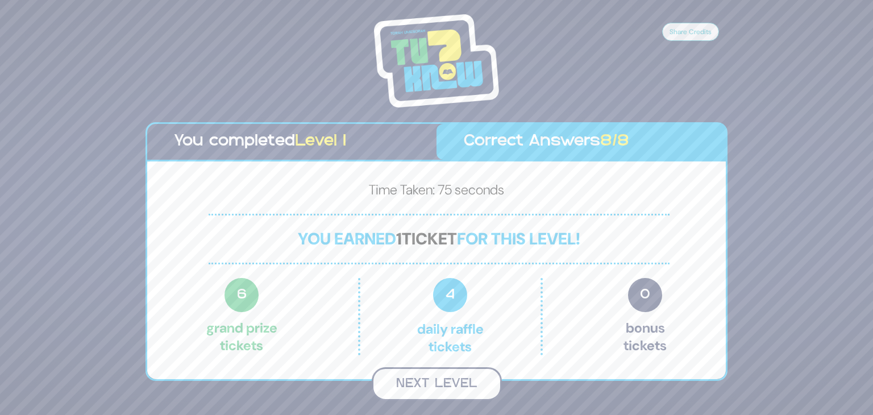
click at [439, 387] on button "Next Level" at bounding box center [437, 384] width 130 height 34
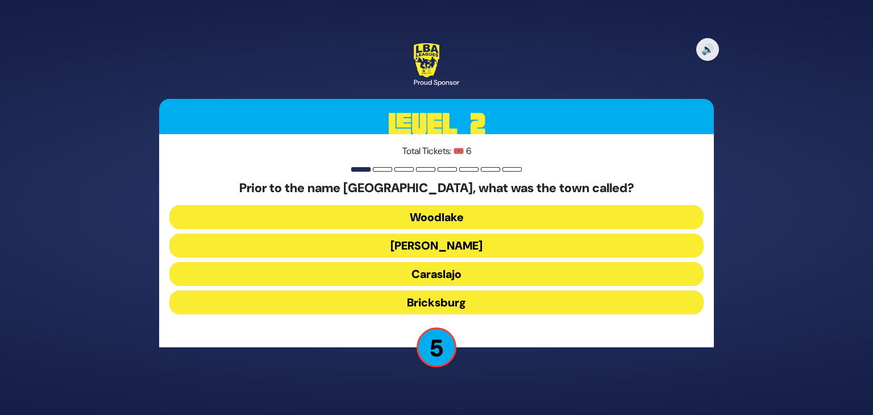
click at [440, 249] on button "Howell" at bounding box center [436, 246] width 534 height 24
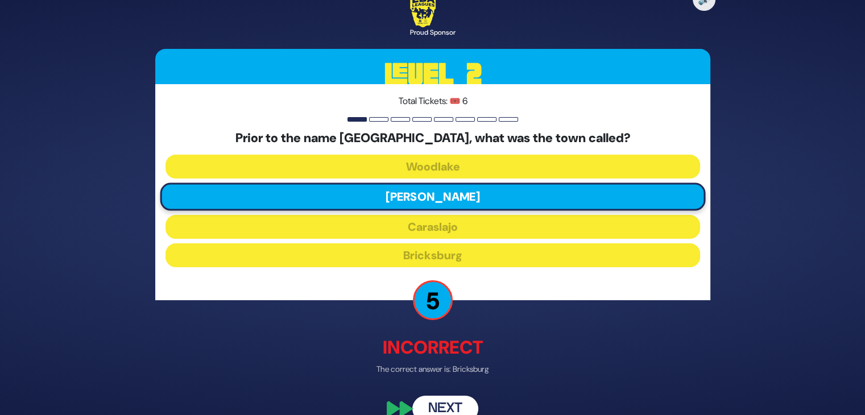
click at [454, 406] on button "Next" at bounding box center [445, 409] width 66 height 26
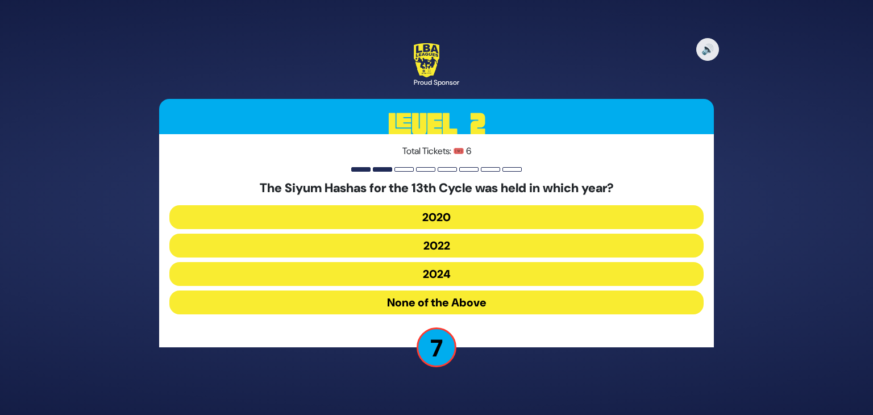
click at [388, 219] on button "2020" at bounding box center [436, 217] width 534 height 24
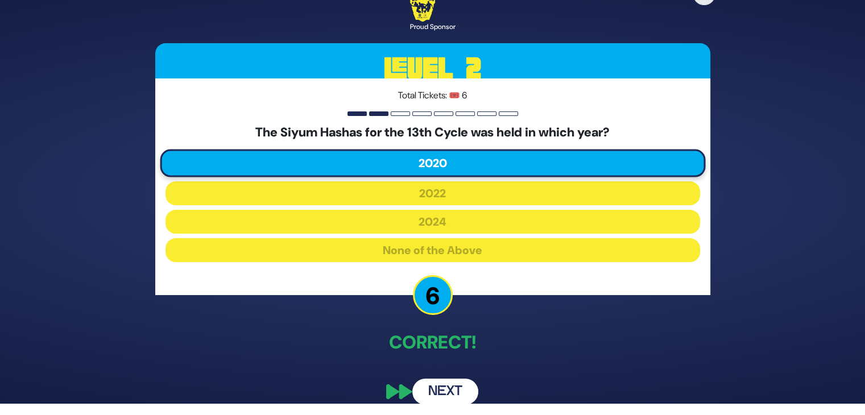
scroll to position [14, 0]
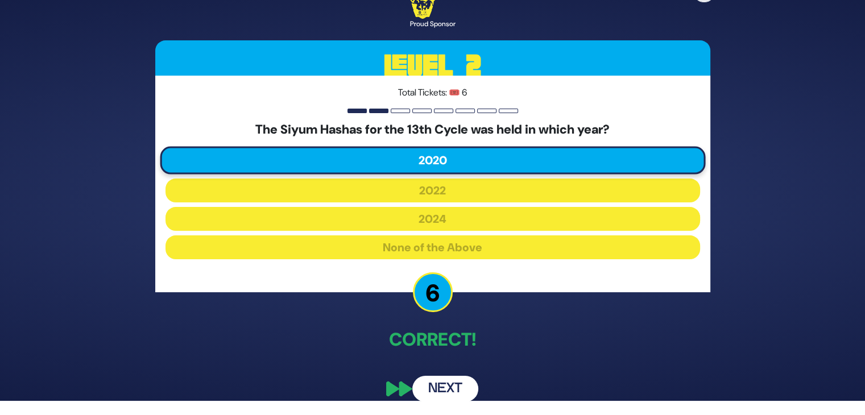
click at [438, 392] on button "Next" at bounding box center [445, 389] width 66 height 26
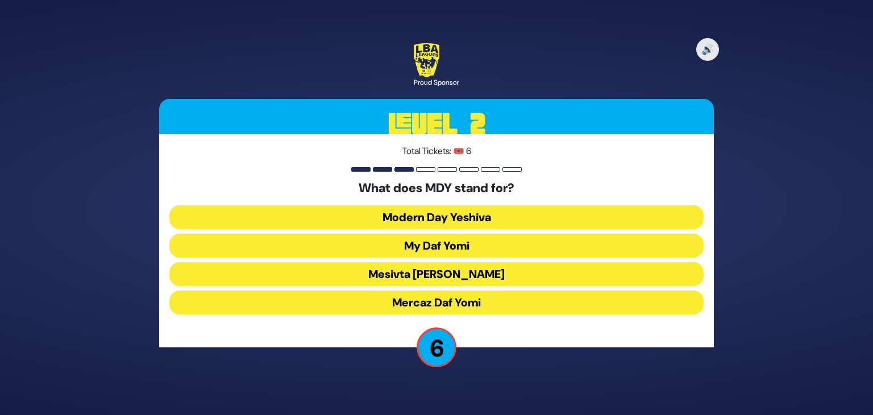
click at [437, 300] on button "Mercaz Daf Yomi" at bounding box center [436, 303] width 534 height 24
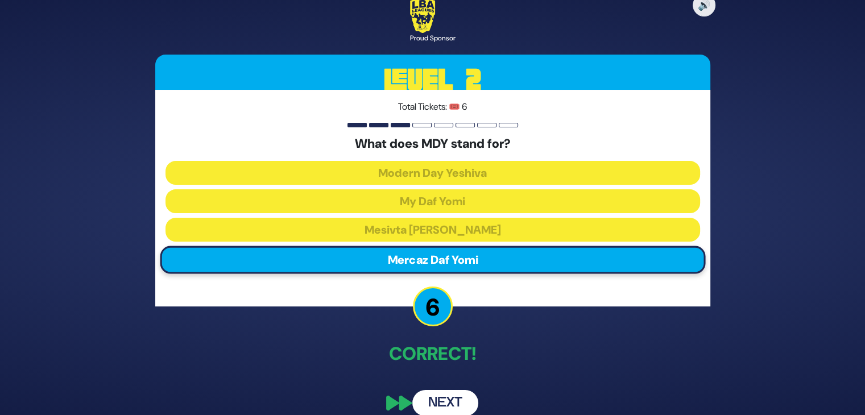
click at [442, 399] on button "Next" at bounding box center [445, 403] width 66 height 26
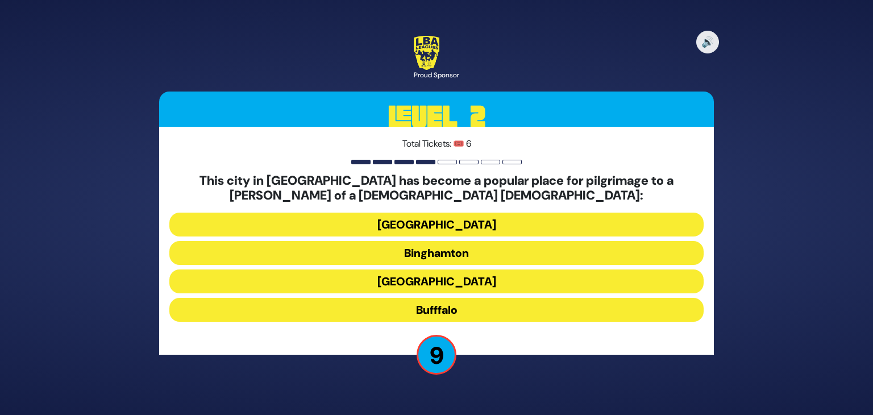
click at [459, 308] on button "Bufffalo" at bounding box center [436, 310] width 534 height 24
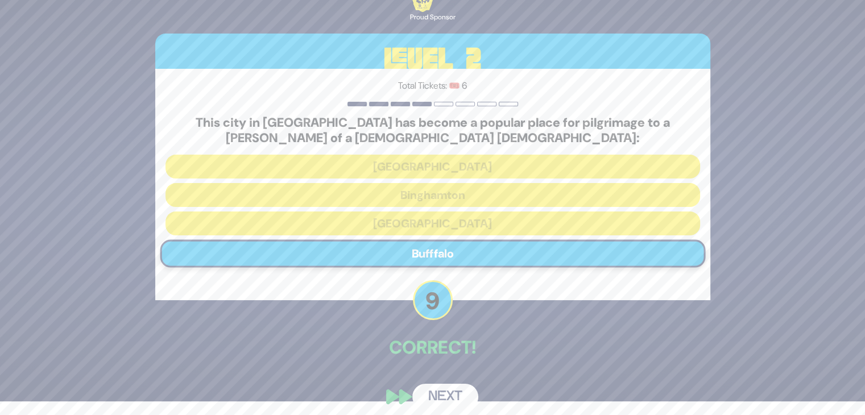
scroll to position [22, 0]
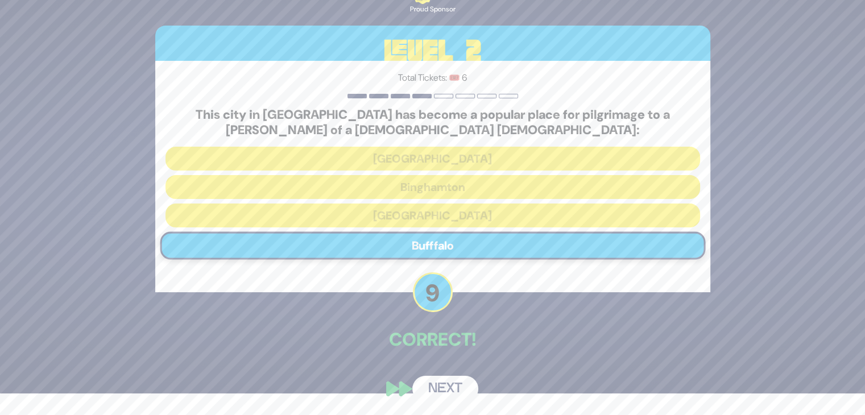
click at [462, 385] on button "Next" at bounding box center [445, 389] width 66 height 26
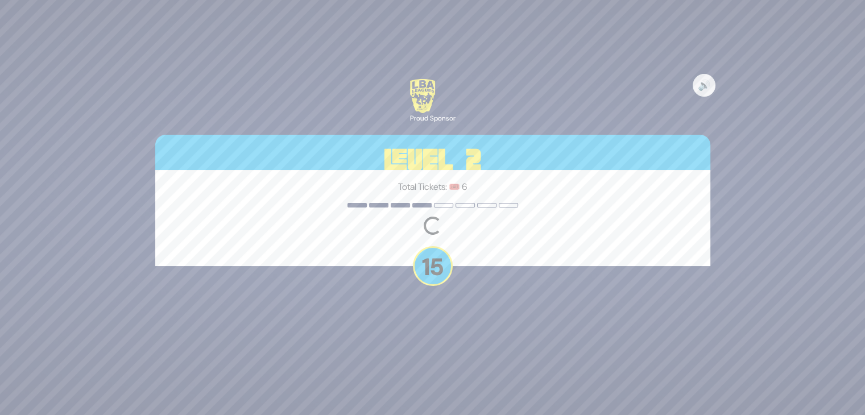
scroll to position [0, 0]
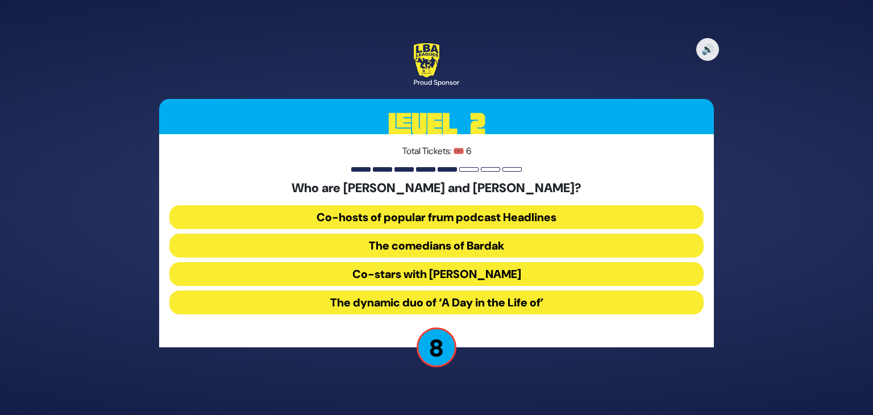
click at [422, 244] on button "The comedians of Bardak" at bounding box center [436, 246] width 534 height 24
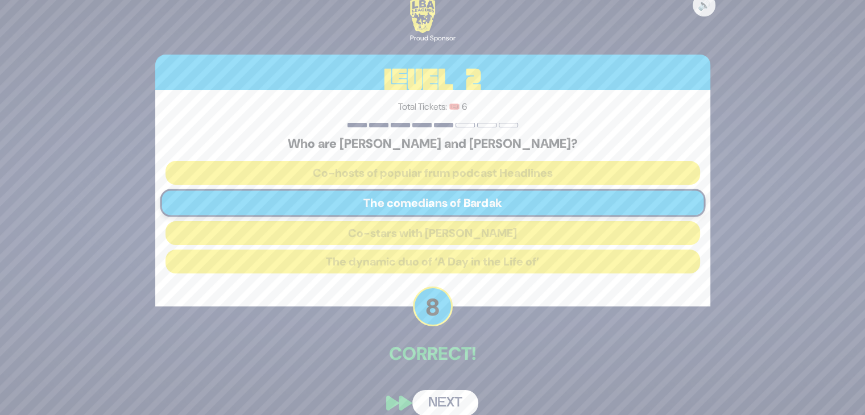
scroll to position [14, 0]
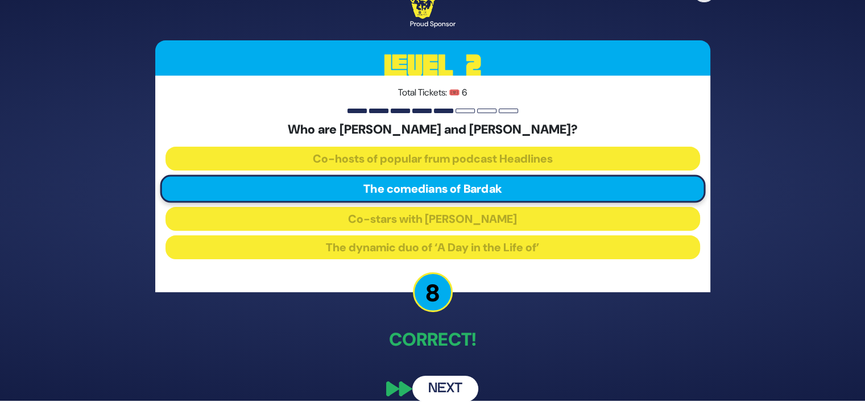
click at [453, 390] on button "Next" at bounding box center [445, 389] width 66 height 26
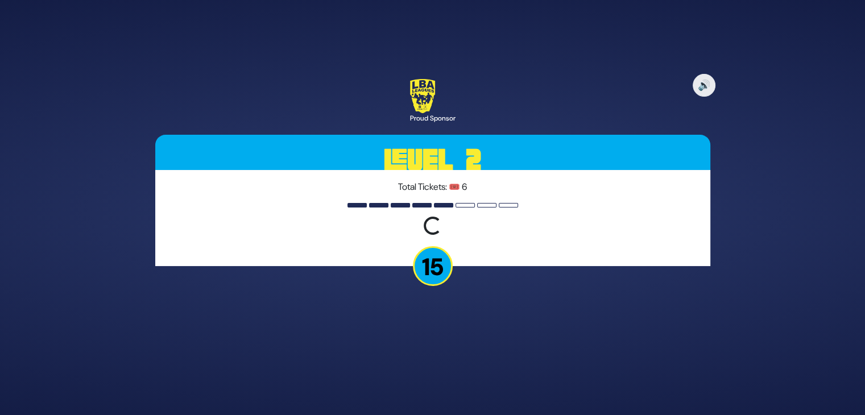
scroll to position [0, 0]
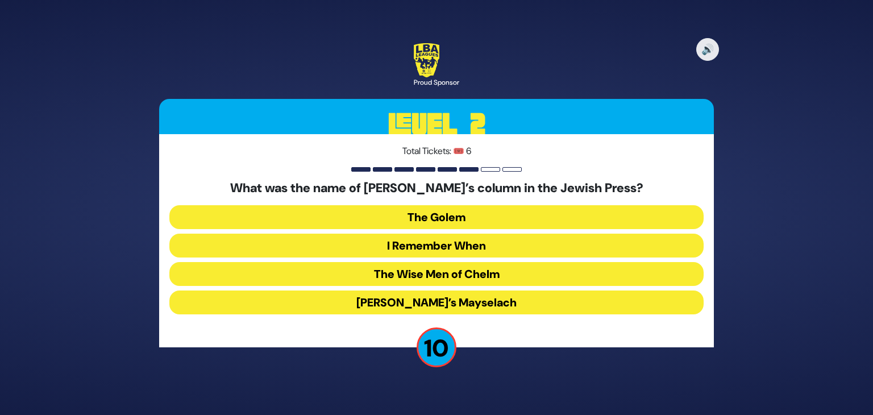
click at [375, 244] on button "I Remember When" at bounding box center [436, 246] width 534 height 24
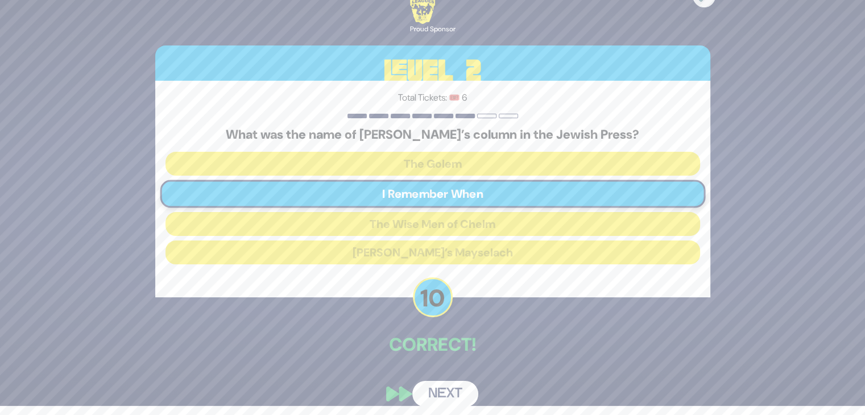
scroll to position [14, 0]
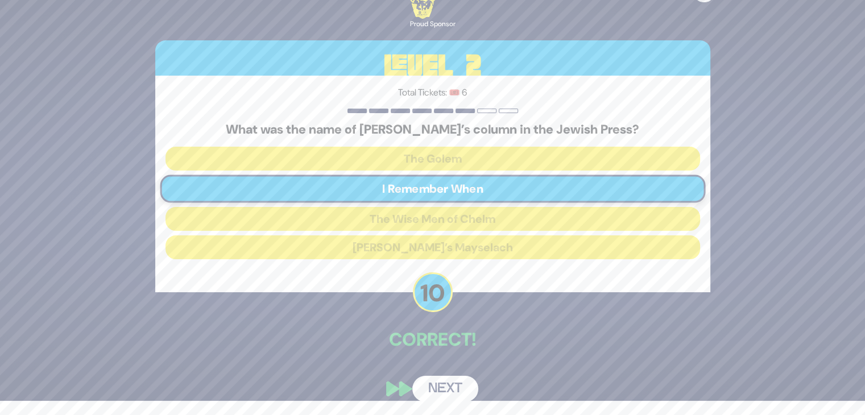
click at [461, 386] on button "Next" at bounding box center [445, 389] width 66 height 26
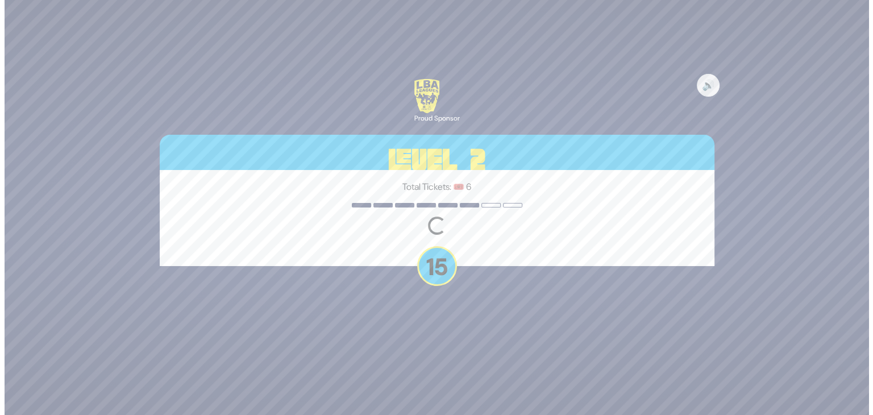
scroll to position [0, 0]
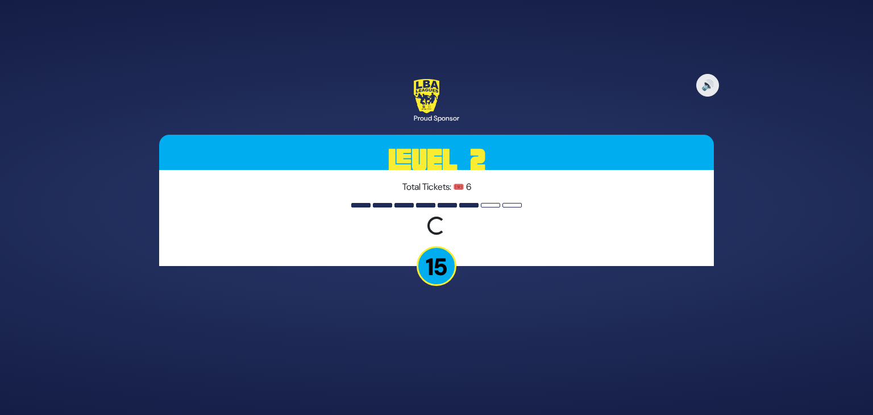
click at [590, 183] on p "Total Tickets: 🎟️ 6" at bounding box center [436, 187] width 534 height 14
click at [765, 153] on div "🔊 Proud Sponsor Level 2 Total Tickets: 🎟️ 6 Loading question... 15" at bounding box center [436, 207] width 873 height 415
click at [753, 165] on div "🔊 Proud Sponsor Level 2 Total Tickets: 🎟️ 6 Loading question... 15" at bounding box center [436, 207] width 873 height 415
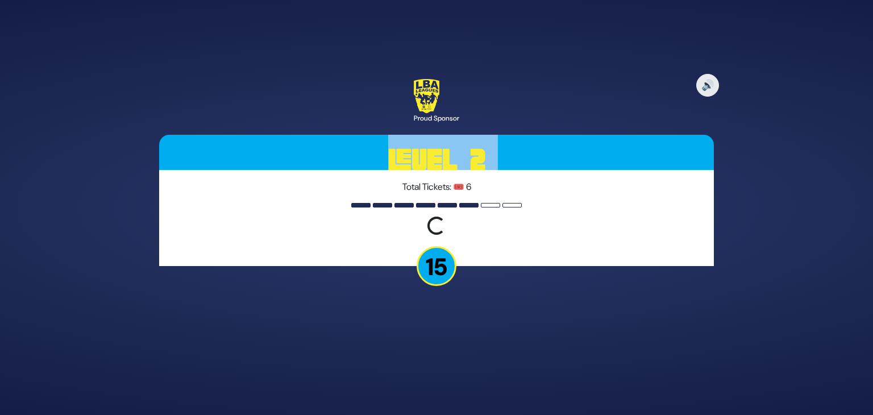
click at [753, 165] on div "🔊 Proud Sponsor Level 2 Total Tickets: 🎟️ 6 Loading question... 15" at bounding box center [436, 207] width 873 height 415
click at [619, 155] on h3 "Level 2" at bounding box center [436, 160] width 555 height 51
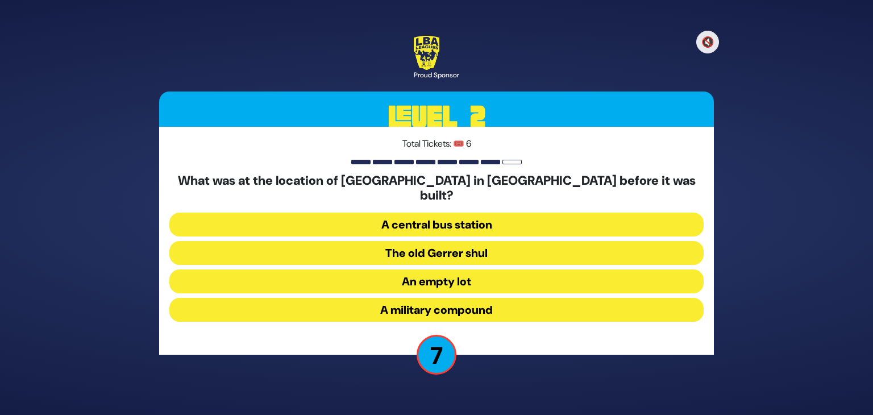
click at [474, 302] on button "A military compound" at bounding box center [436, 310] width 534 height 24
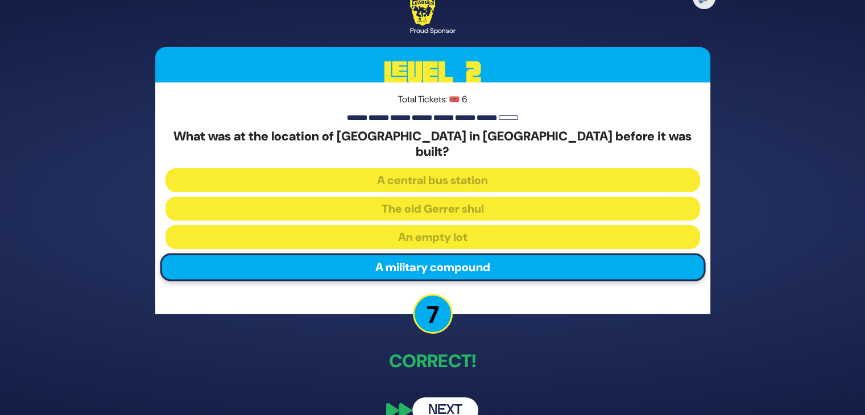
click at [450, 405] on button "Next" at bounding box center [445, 410] width 66 height 26
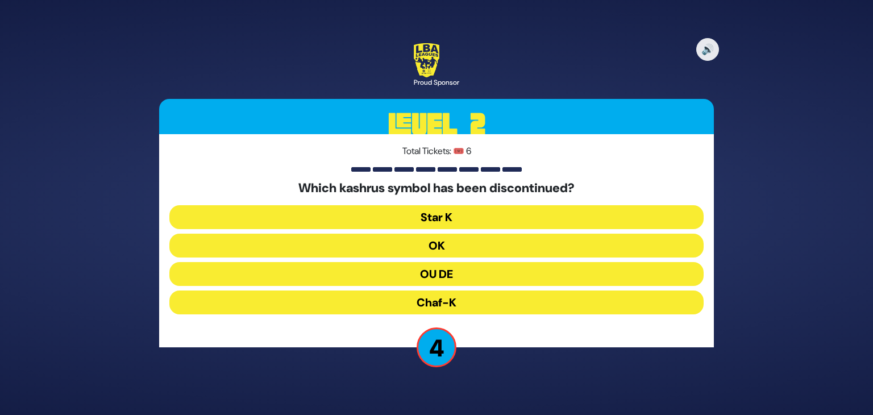
click at [464, 305] on button "Chaf-K" at bounding box center [436, 303] width 534 height 24
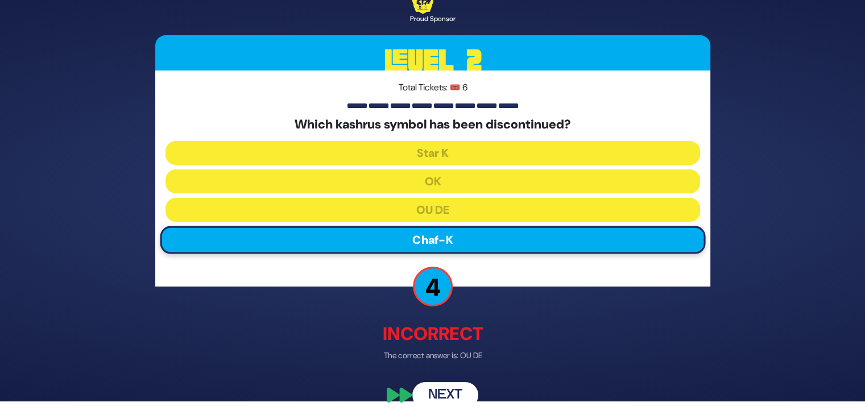
scroll to position [20, 0]
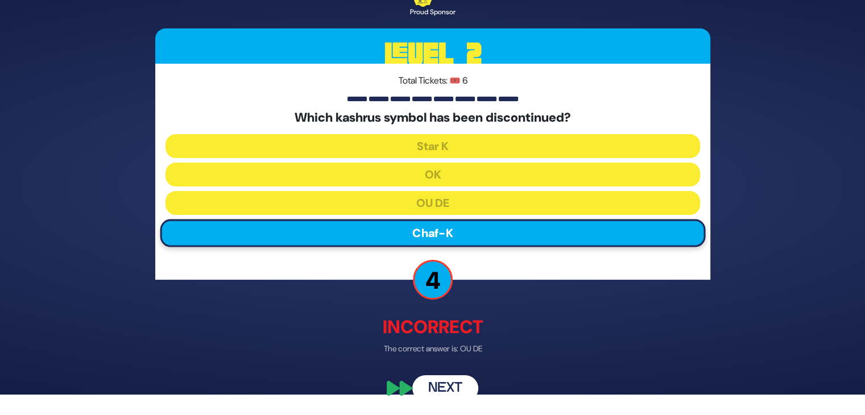
click at [447, 389] on button "Next" at bounding box center [445, 388] width 66 height 26
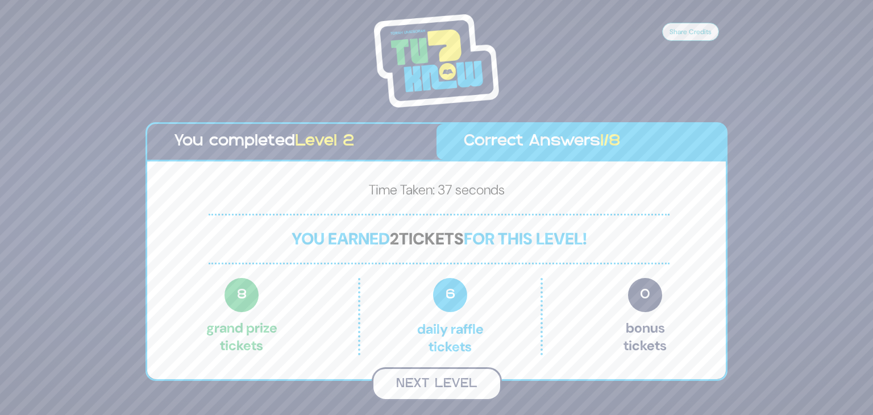
click at [446, 381] on button "Next Level" at bounding box center [437, 384] width 130 height 34
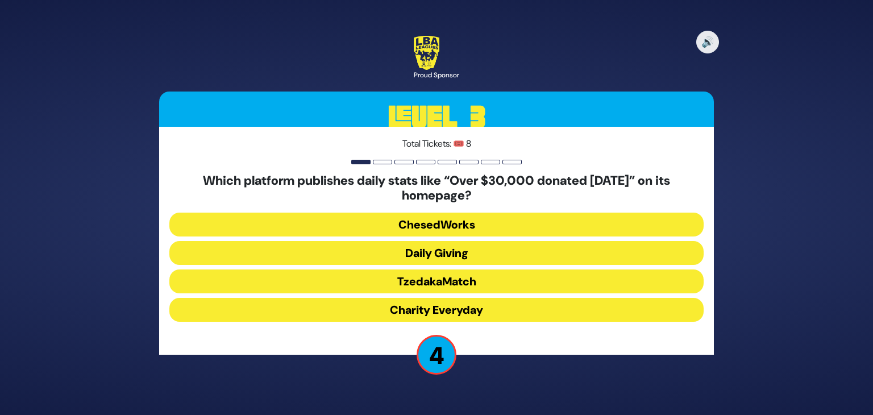
click at [421, 252] on button "Daily Giving" at bounding box center [436, 253] width 534 height 24
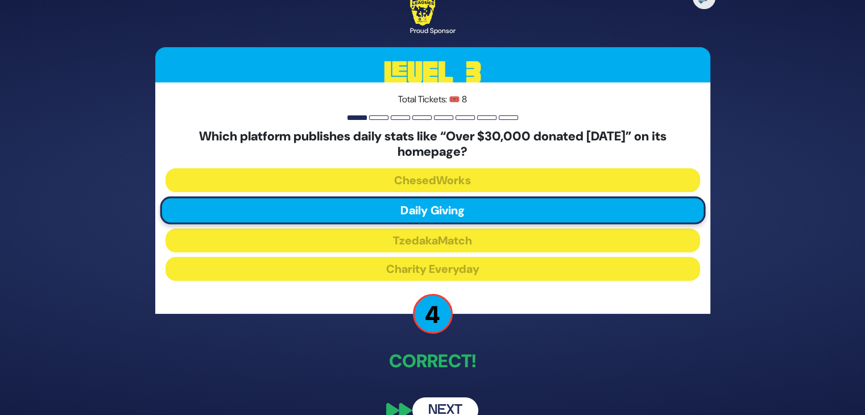
click at [442, 408] on button "Next" at bounding box center [445, 410] width 66 height 26
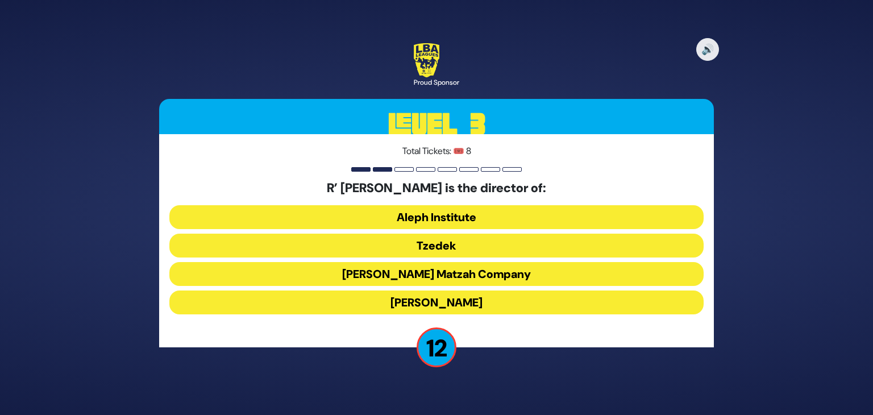
click at [442, 247] on button "Tzedek" at bounding box center [436, 246] width 534 height 24
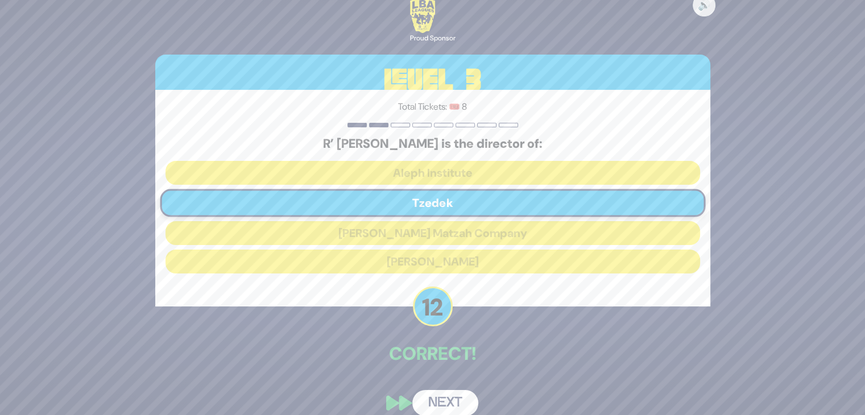
click at [454, 404] on button "Next" at bounding box center [445, 403] width 66 height 26
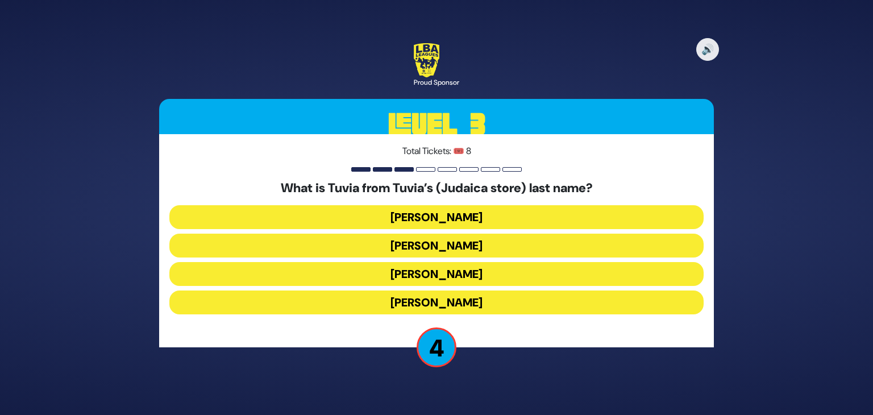
click at [389, 250] on button "Cohen" at bounding box center [436, 246] width 534 height 24
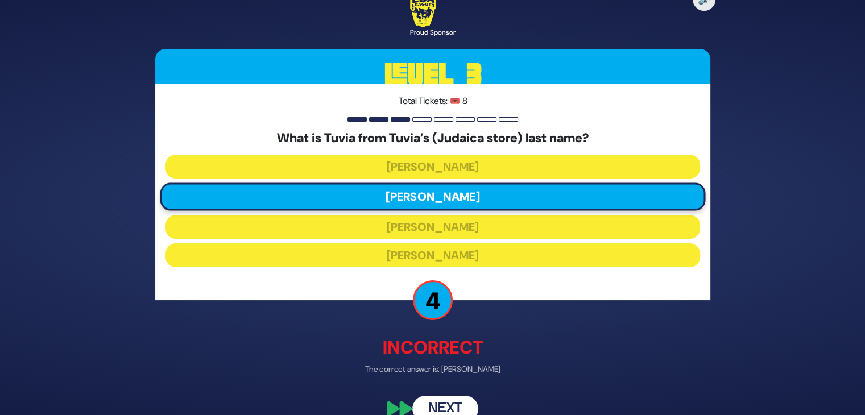
click at [442, 406] on button "Next" at bounding box center [445, 409] width 66 height 26
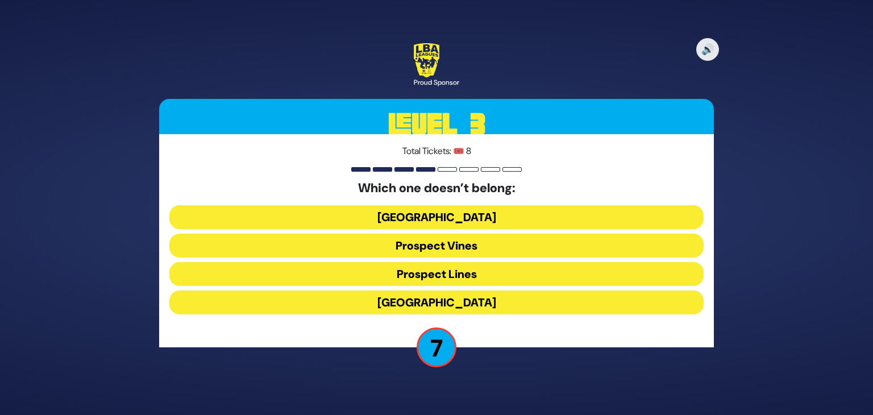
click at [482, 305] on button "Prospect Heights" at bounding box center [436, 303] width 534 height 24
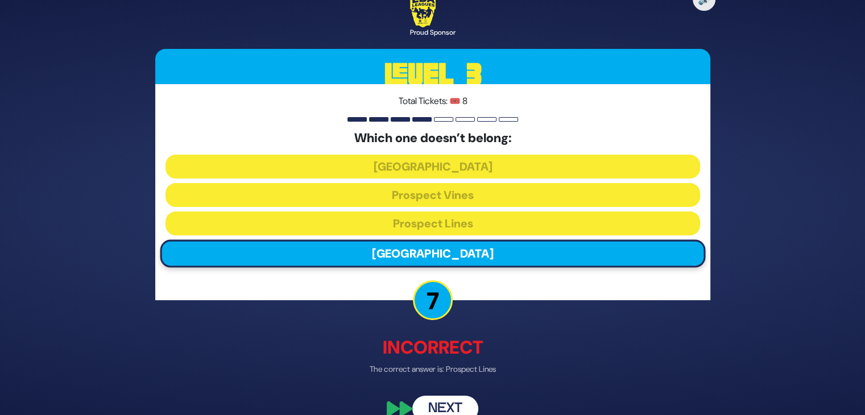
click at [457, 408] on button "Next" at bounding box center [445, 409] width 66 height 26
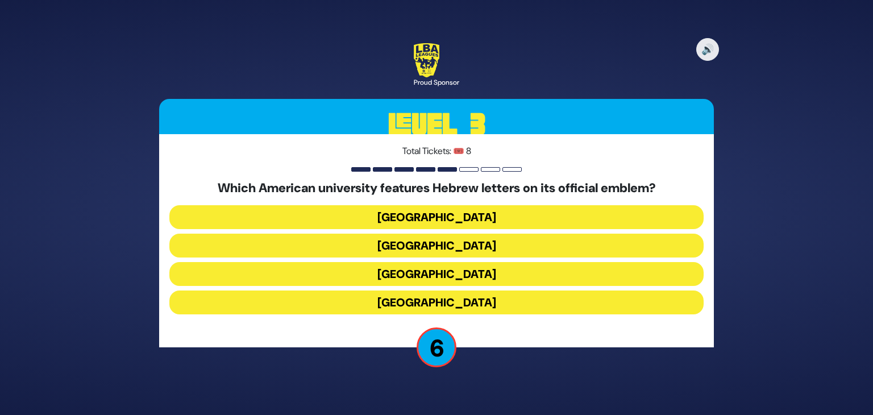
click at [349, 272] on button "Princeton University" at bounding box center [436, 274] width 534 height 24
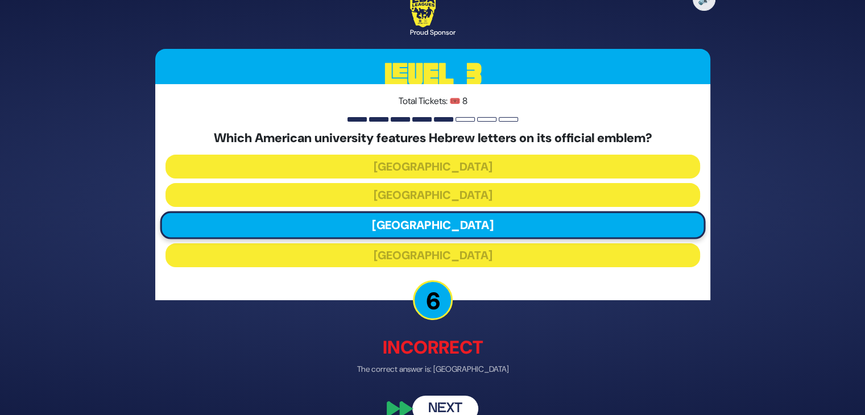
click at [462, 408] on button "Next" at bounding box center [445, 409] width 66 height 26
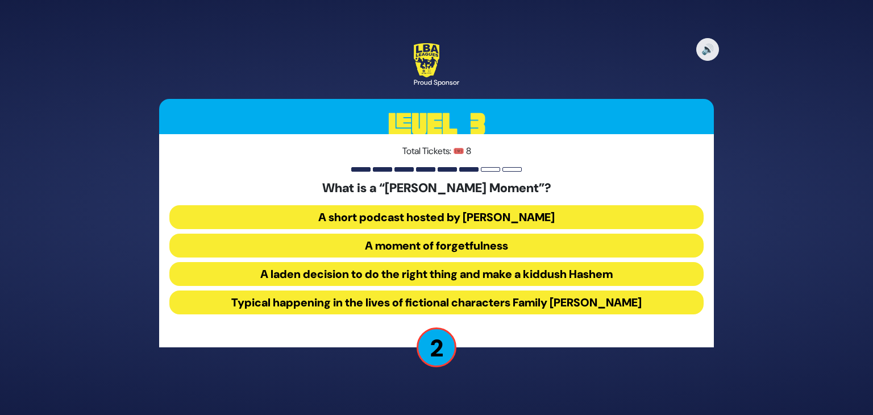
click at [407, 218] on button "A short podcast hosted by Benny Muroff" at bounding box center [436, 217] width 534 height 24
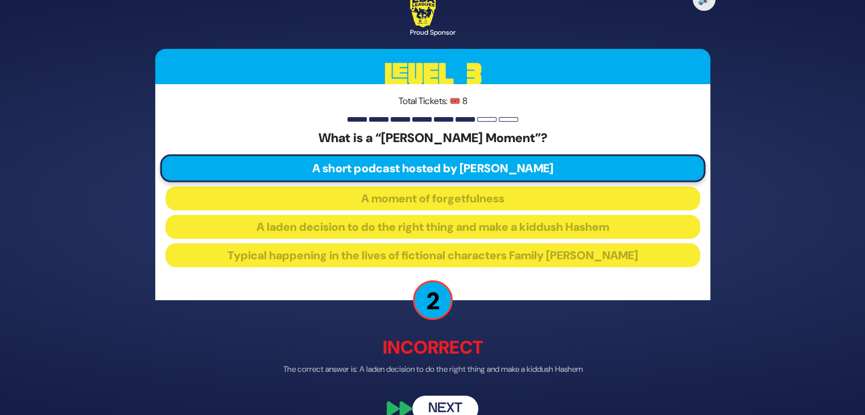
scroll to position [20, 0]
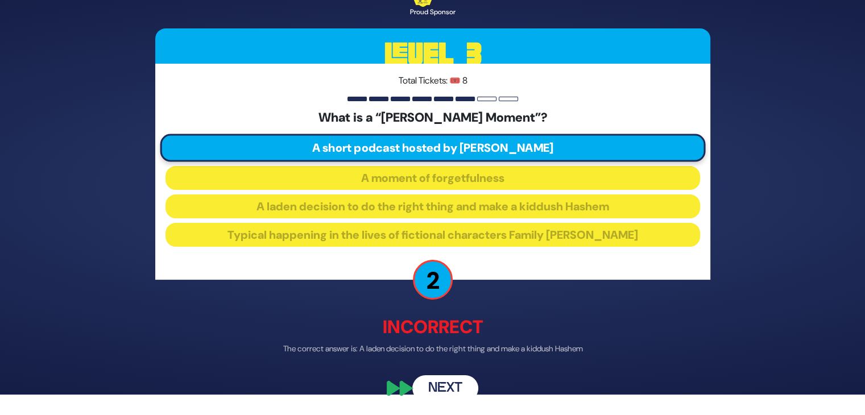
click at [461, 387] on button "Next" at bounding box center [445, 388] width 66 height 26
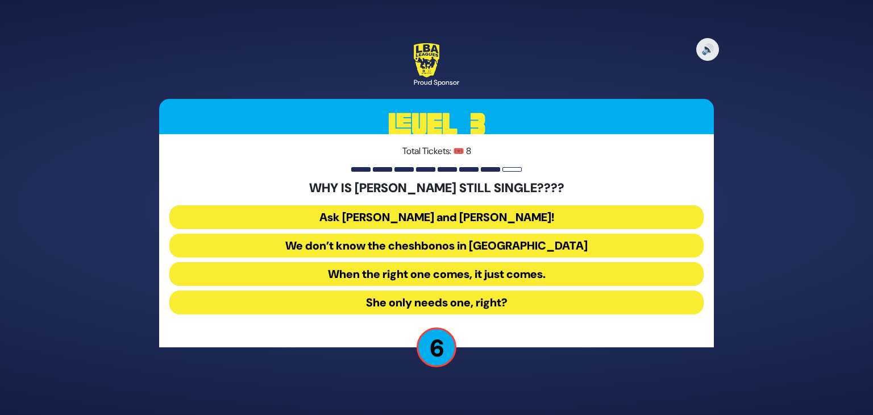
click at [461, 212] on button "Ask Bracha Stein and Chani Judowitz!" at bounding box center [436, 217] width 534 height 24
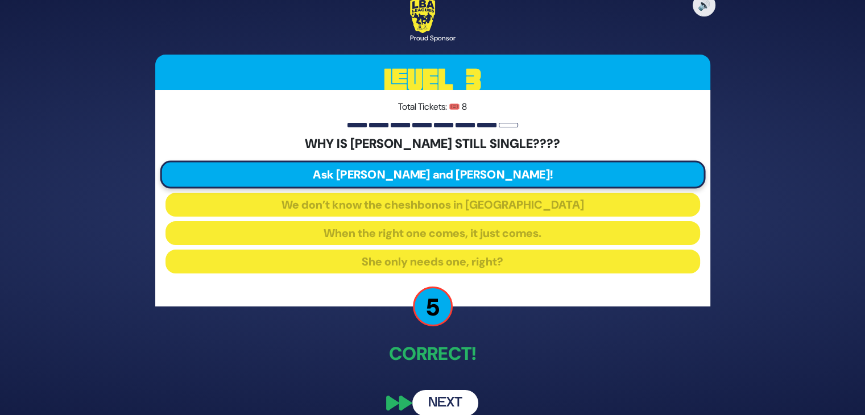
click at [453, 405] on button "Next" at bounding box center [445, 403] width 66 height 26
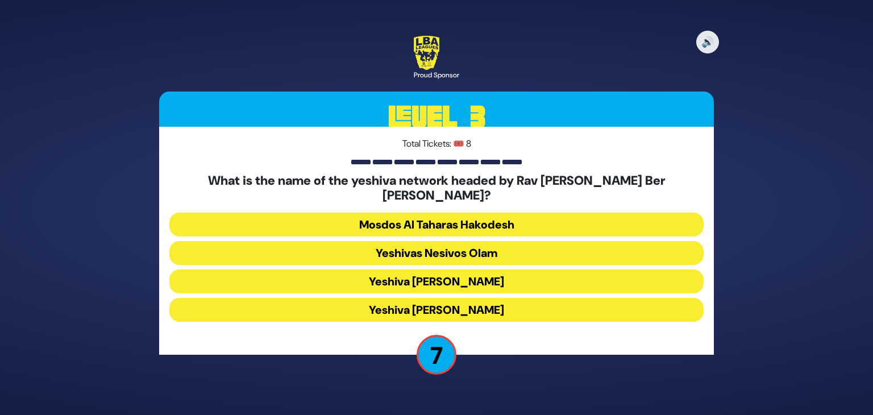
click at [453, 303] on button "Yeshiva Ateres Shlomo" at bounding box center [436, 310] width 534 height 24
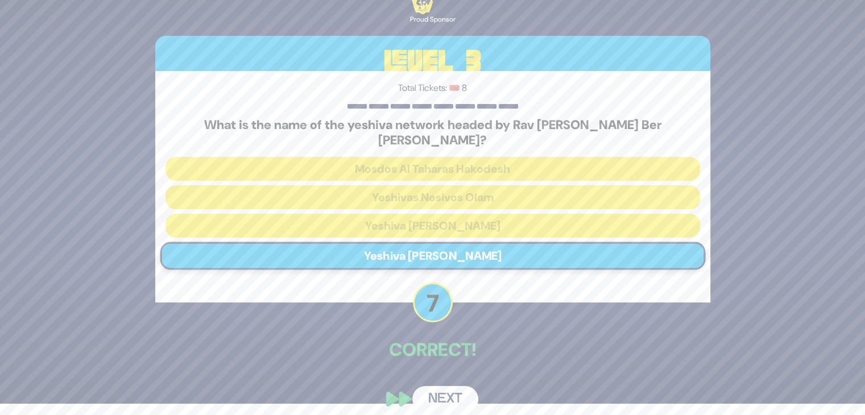
scroll to position [14, 0]
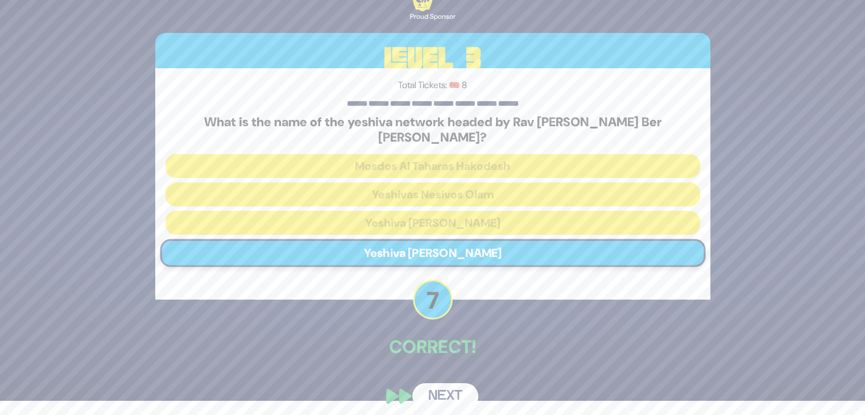
click at [443, 386] on button "Next" at bounding box center [445, 396] width 66 height 26
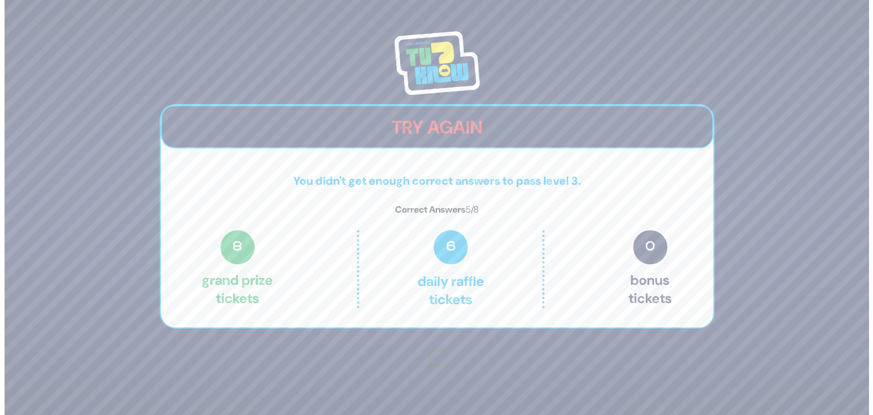
scroll to position [0, 0]
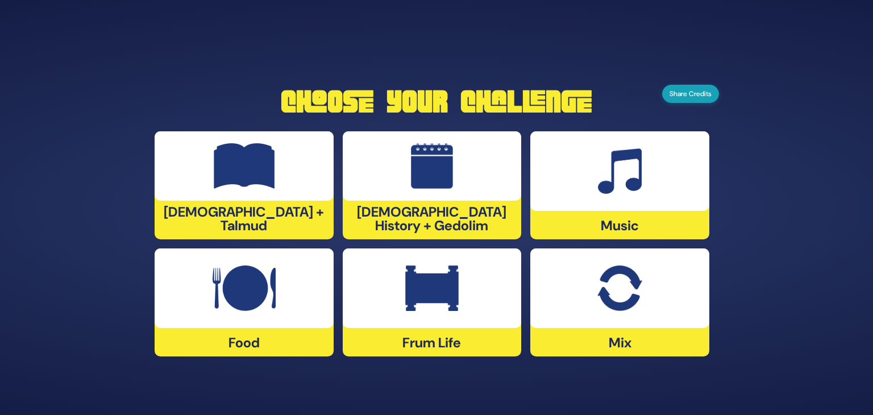
click at [680, 89] on button "Share Credits" at bounding box center [690, 94] width 57 height 18
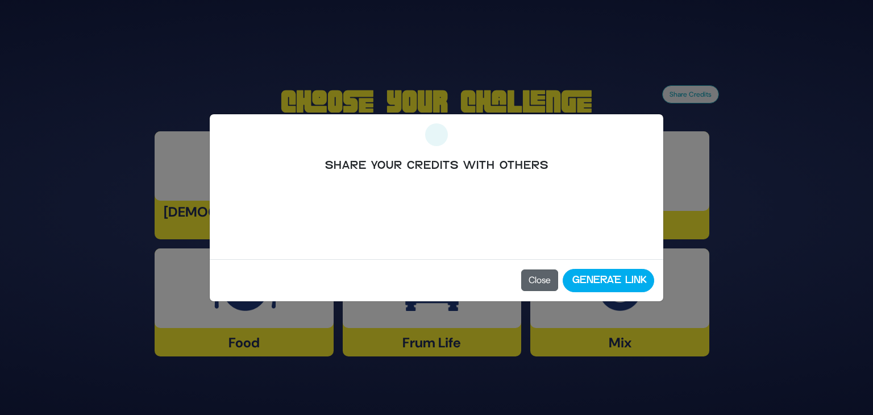
click at [546, 288] on button "Close" at bounding box center [539, 280] width 37 height 22
